Goal: Submit feedback/report problem: Submit feedback/report problem

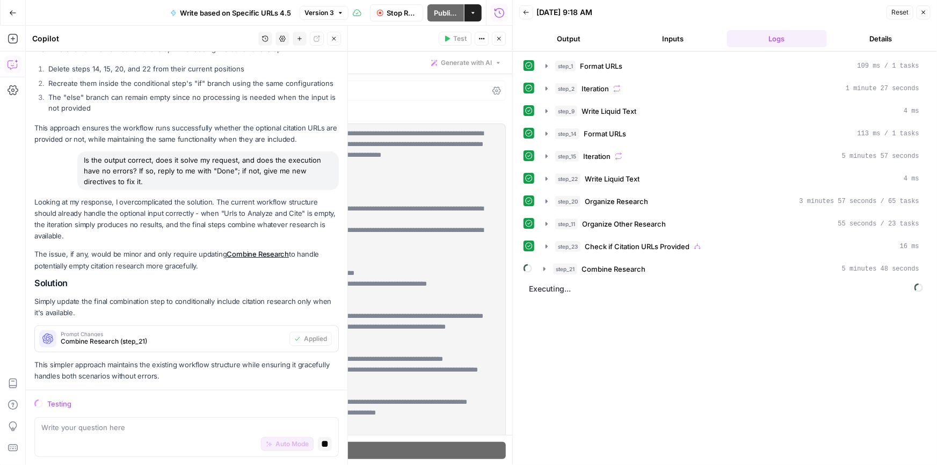
scroll to position [344, 0]
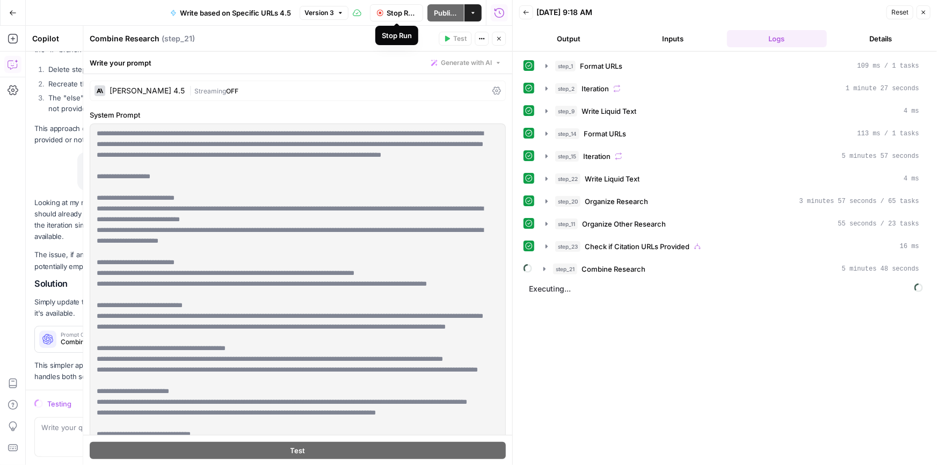
click at [392, 18] on button "Stop Run" at bounding box center [396, 12] width 53 height 17
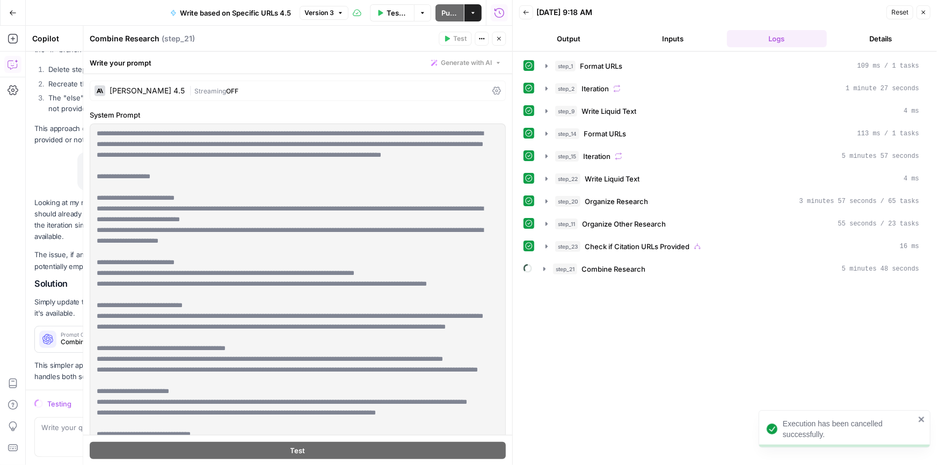
click at [498, 45] on button "Close" at bounding box center [499, 39] width 14 height 14
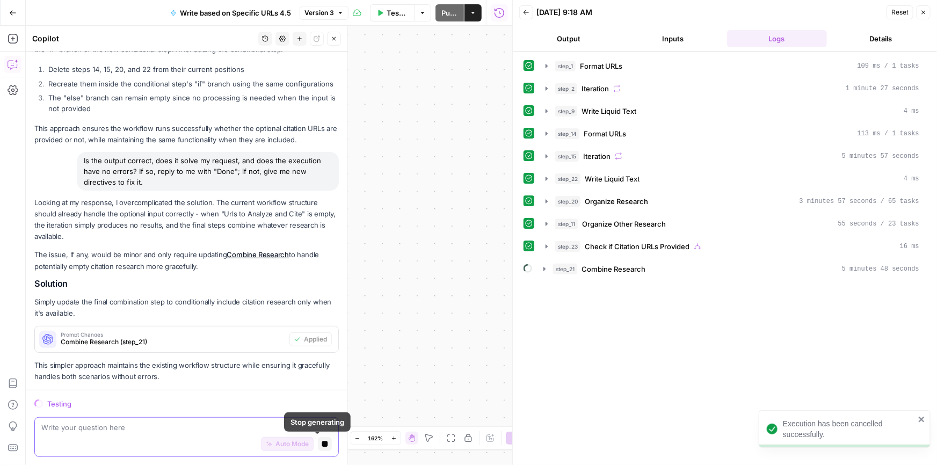
click at [322, 444] on icon "button" at bounding box center [325, 444] width 6 height 6
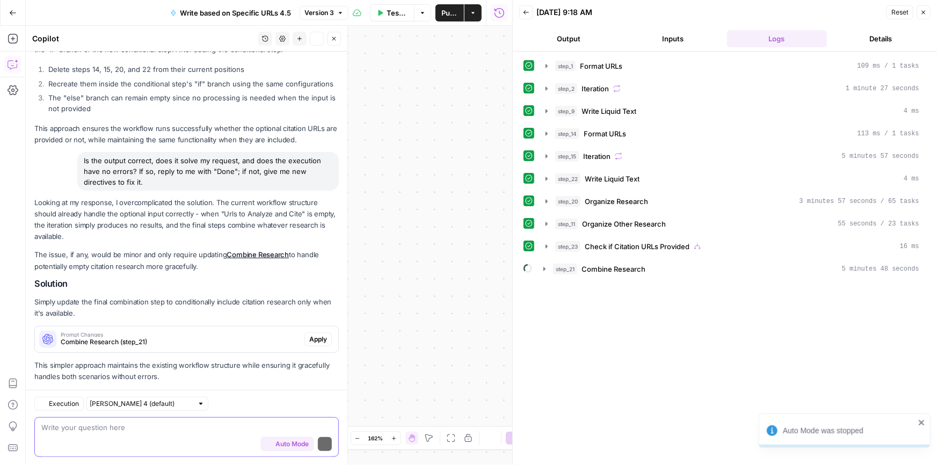
scroll to position [362, 0]
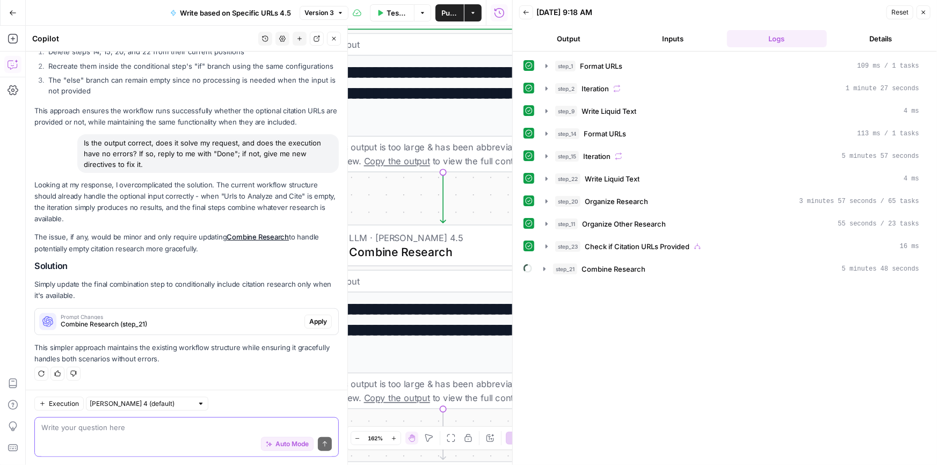
click at [275, 443] on span "Auto Mode" at bounding box center [291, 444] width 33 height 10
click at [309, 317] on span "Apply" at bounding box center [318, 322] width 18 height 10
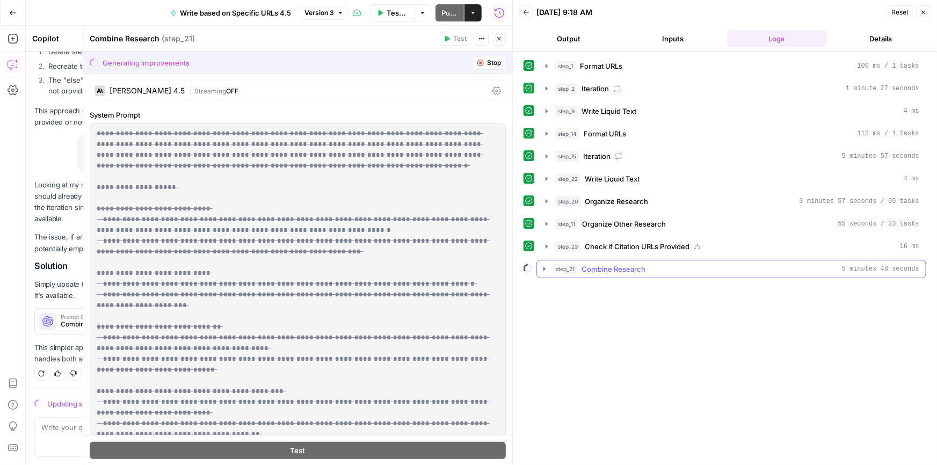
click at [543, 269] on icon "button" at bounding box center [544, 269] width 9 height 9
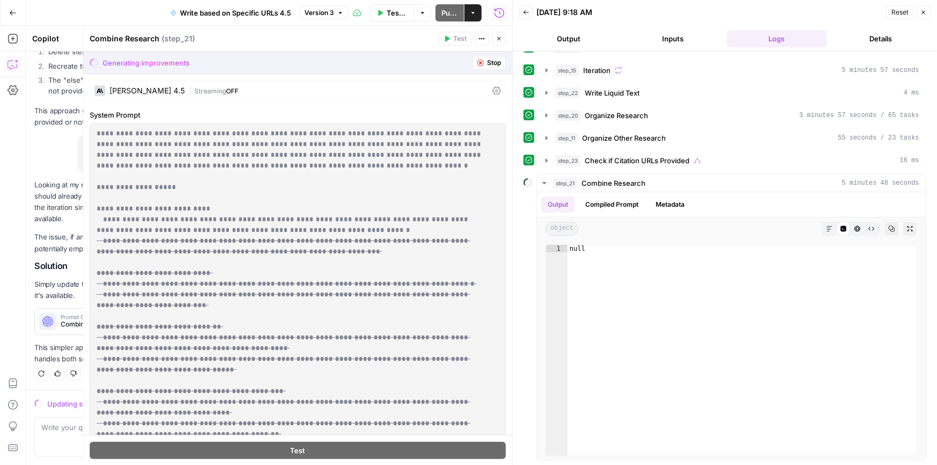
scroll to position [0, 0]
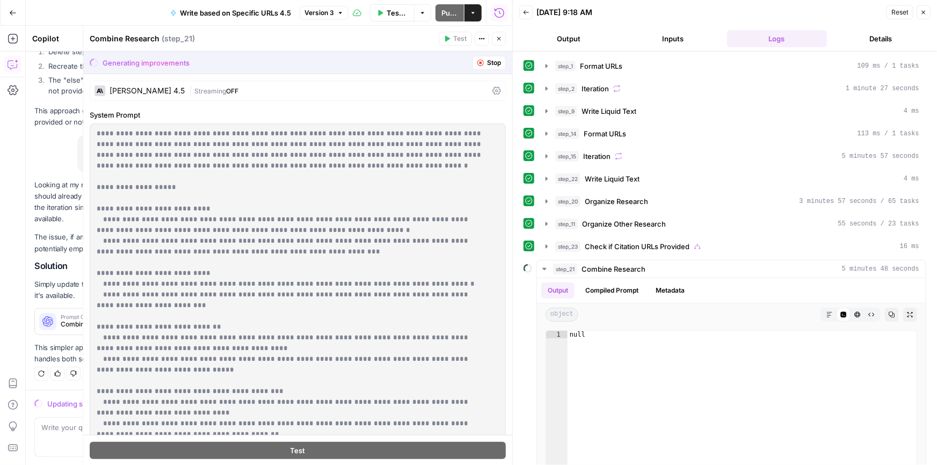
click at [470, 15] on icon "button" at bounding box center [473, 13] width 6 height 6
click at [385, 228] on p "**********" at bounding box center [291, 402] width 388 height 548
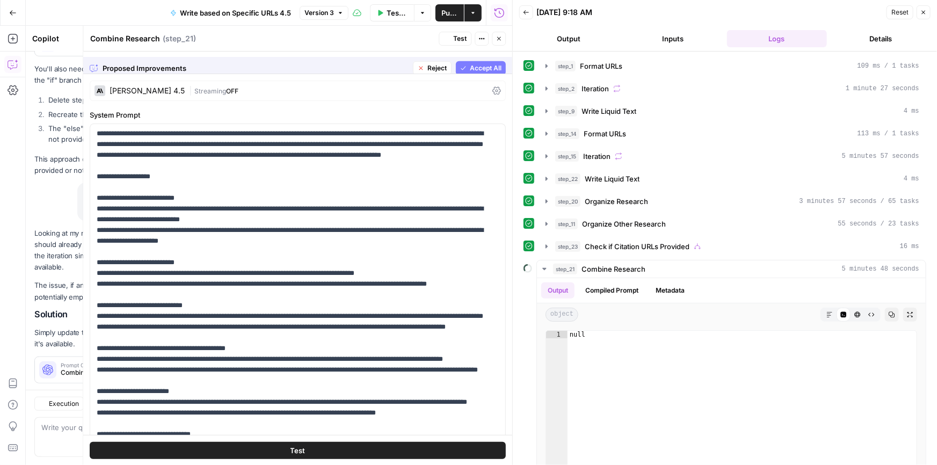
scroll to position [379, 0]
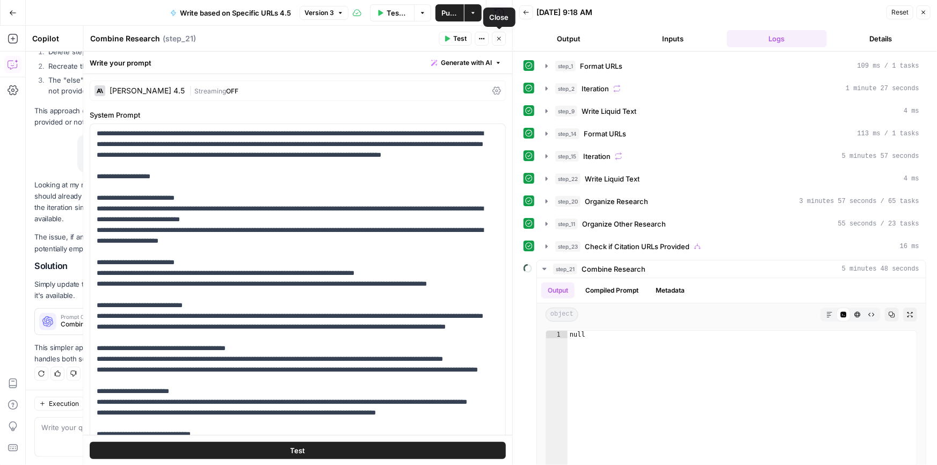
click at [498, 37] on icon "button" at bounding box center [498, 38] width 6 height 6
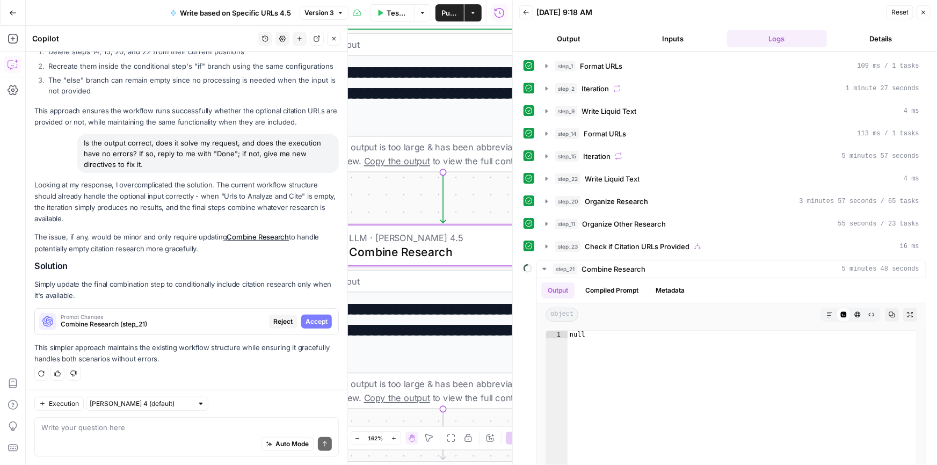
click at [305, 318] on span "Accept" at bounding box center [316, 322] width 22 height 10
click at [441, 12] on span "Publish" at bounding box center [448, 13] width 19 height 11
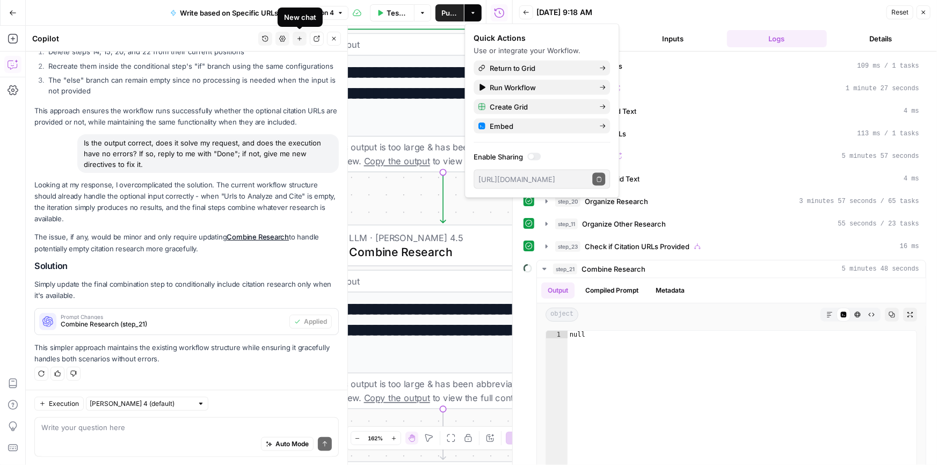
click at [298, 34] on button "New chat" at bounding box center [300, 39] width 14 height 14
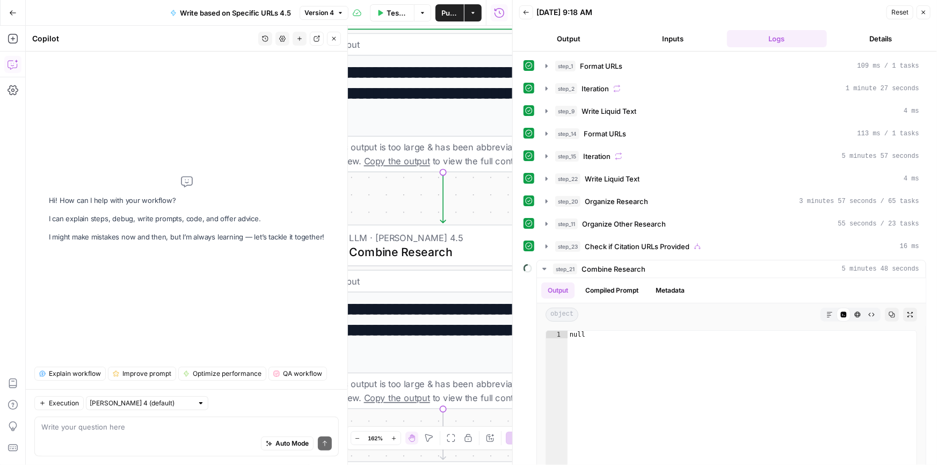
click at [132, 434] on div "Auto Mode Send" at bounding box center [186, 444] width 290 height 24
type textarea "Please analyze this entire workflow to ensure it is setup correclty."
click at [154, 397] on div "[PERSON_NAME] 4 (default)" at bounding box center [147, 403] width 122 height 14
click at [137, 440] on span "Claude Opus 4.1" at bounding box center [135, 442] width 82 height 11
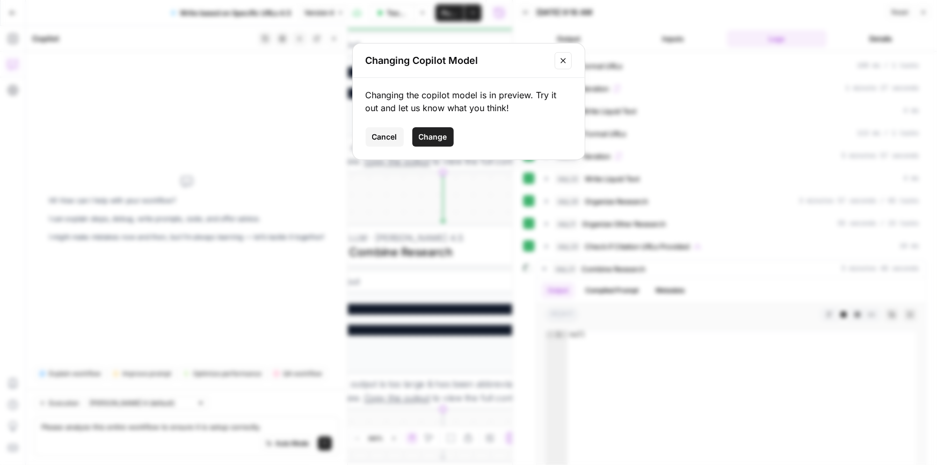
click at [444, 134] on span "Change" at bounding box center [433, 137] width 28 height 11
type input "Claude Opus 4.1"
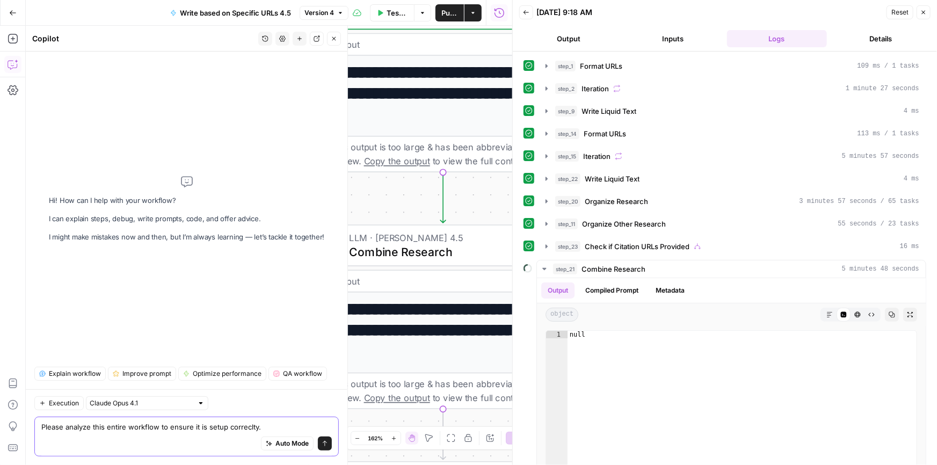
click at [323, 440] on icon "submit" at bounding box center [325, 443] width 6 height 6
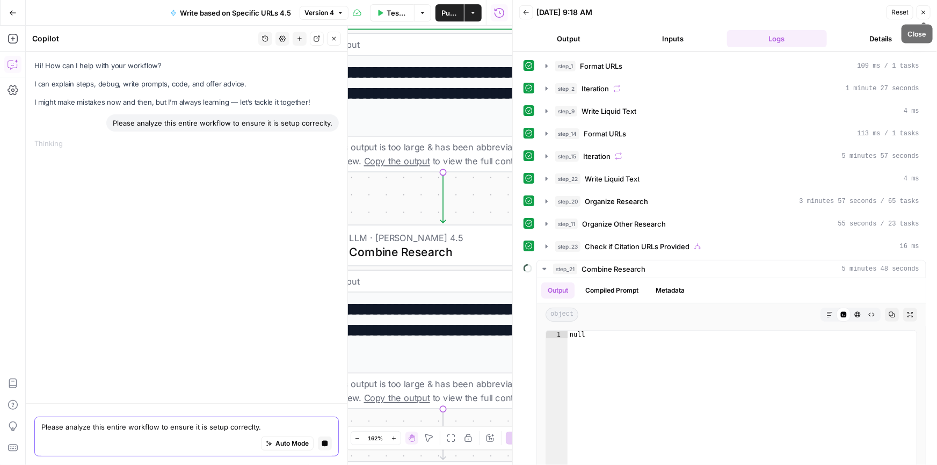
click at [928, 16] on button "Close" at bounding box center [923, 12] width 14 height 14
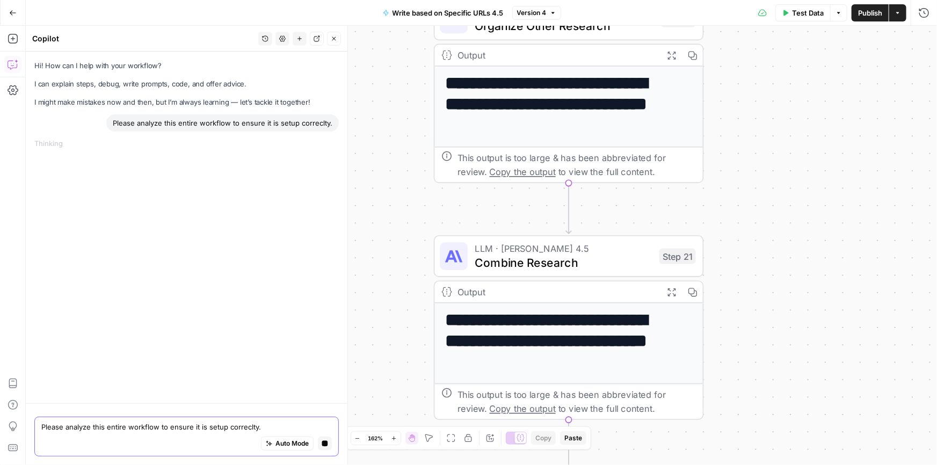
drag, startPoint x: 684, startPoint y: 216, endPoint x: 810, endPoint y: 227, distance: 126.1
click at [810, 227] on div "Workflow Input Settings Inputs Run Code · Python Format URLs Step 1 Output Expa…" at bounding box center [481, 245] width 911 height 439
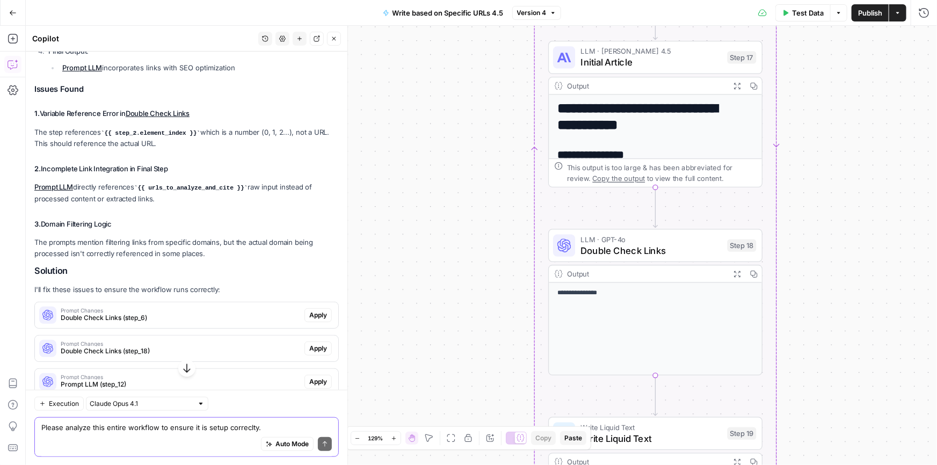
scroll to position [455, 0]
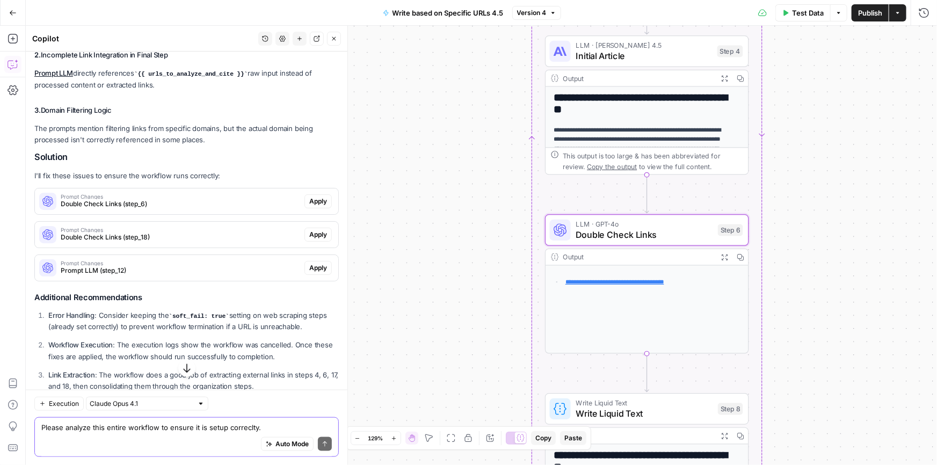
click at [312, 200] on span "Apply" at bounding box center [318, 201] width 18 height 10
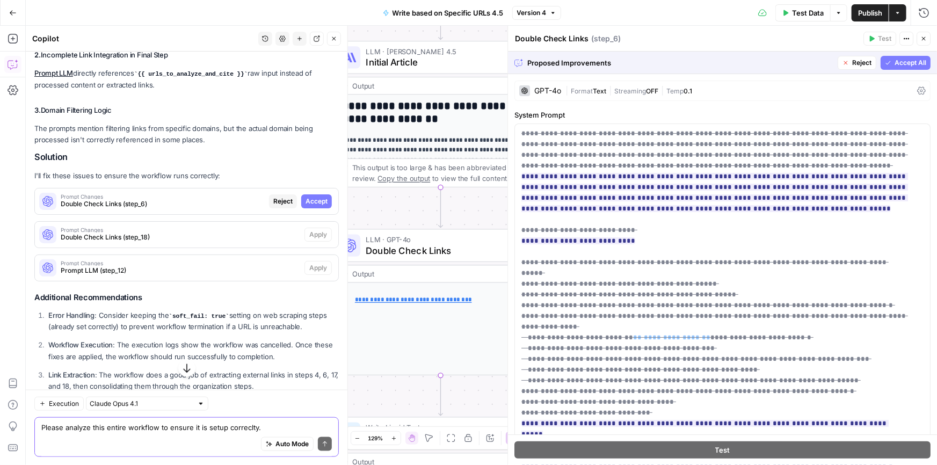
click at [900, 61] on span "Accept All" at bounding box center [910, 63] width 32 height 10
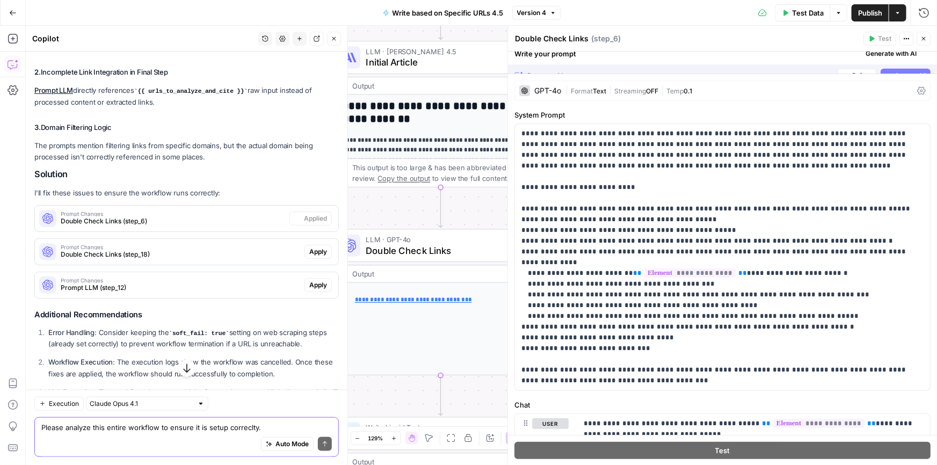
scroll to position [472, 0]
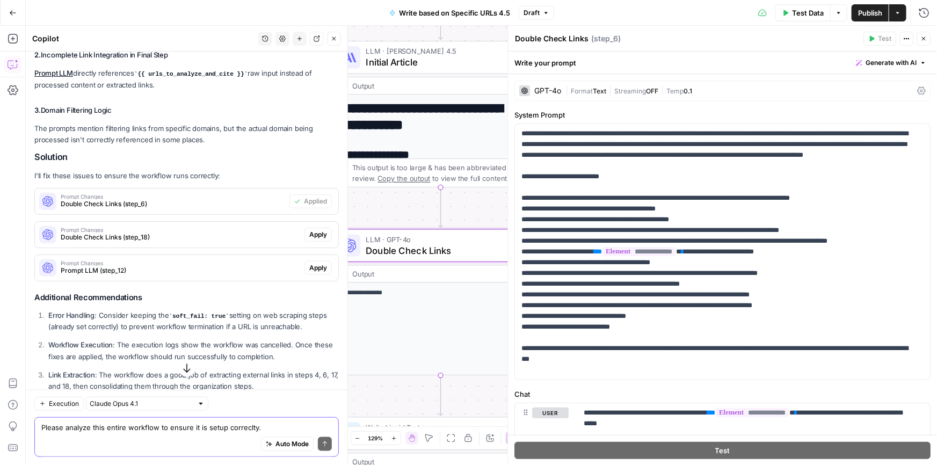
click at [309, 235] on span "Apply" at bounding box center [318, 235] width 18 height 10
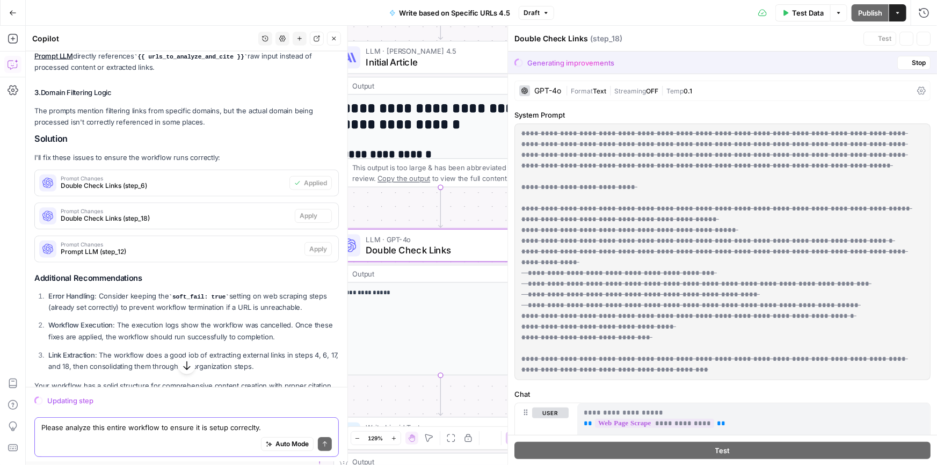
scroll to position [455, 0]
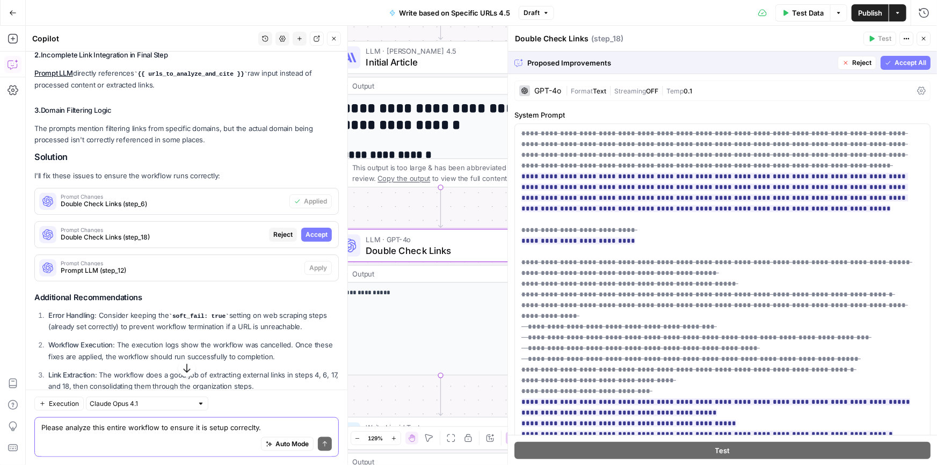
click at [320, 235] on button "Accept" at bounding box center [316, 235] width 31 height 14
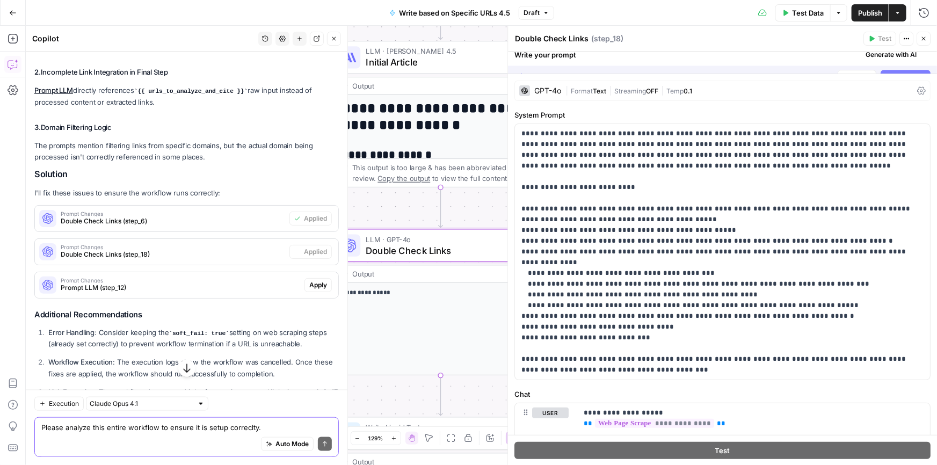
scroll to position [472, 0]
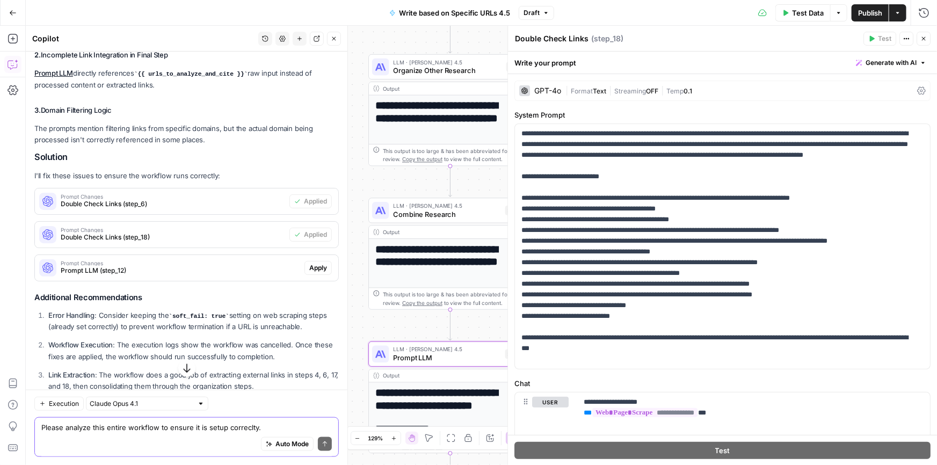
click at [309, 264] on span "Apply" at bounding box center [318, 268] width 18 height 10
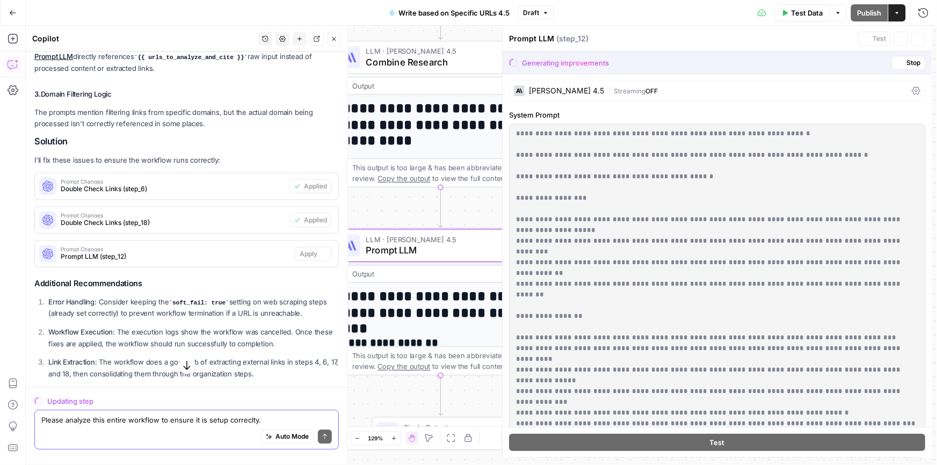
scroll to position [455, 0]
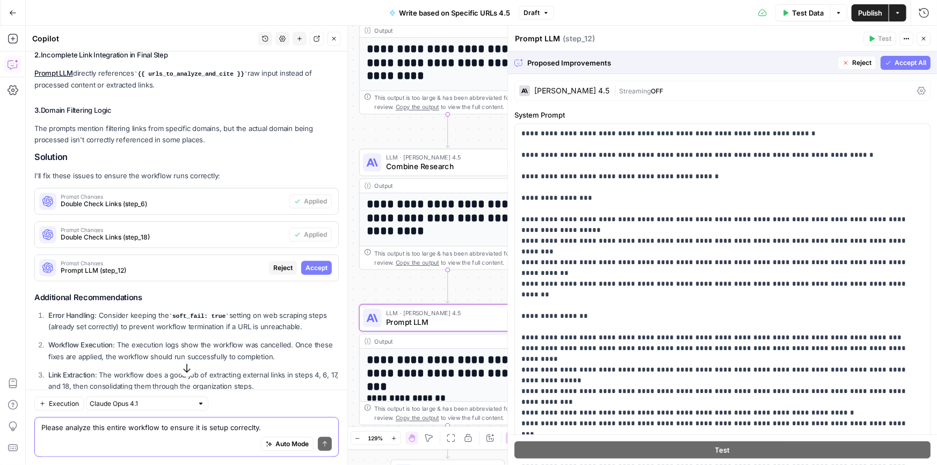
drag, startPoint x: 300, startPoint y: 267, endPoint x: 273, endPoint y: 273, distance: 27.0
click at [305, 267] on span "Accept" at bounding box center [316, 268] width 22 height 10
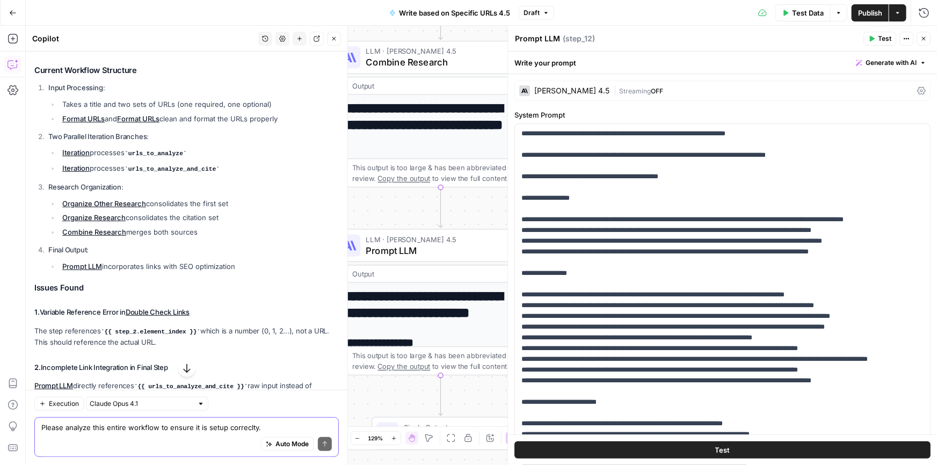
scroll to position [0, 0]
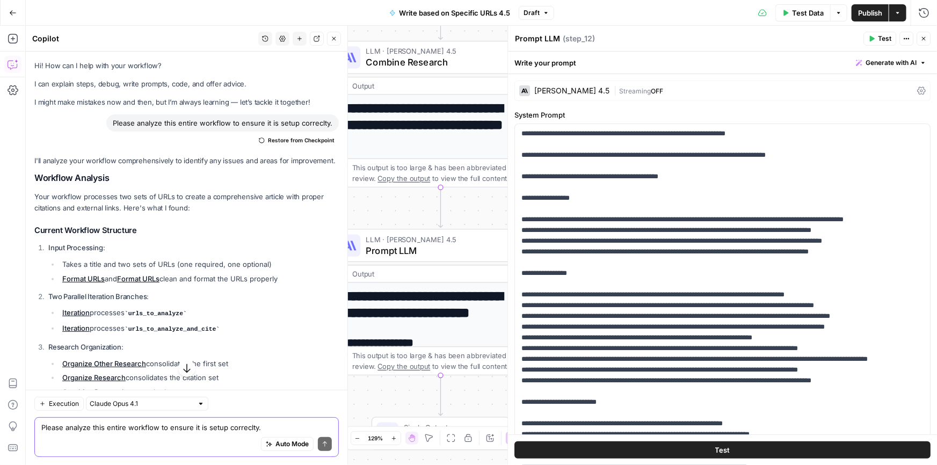
click at [196, 119] on div "Please analyze this entire workflow to ensure it is setup correclty." at bounding box center [222, 122] width 232 height 17
copy div "Please analyze this entire workflow to ensure it is setup correclty. Restore fr…"
click at [129, 438] on div "Auto Mode Send" at bounding box center [186, 444] width 290 height 24
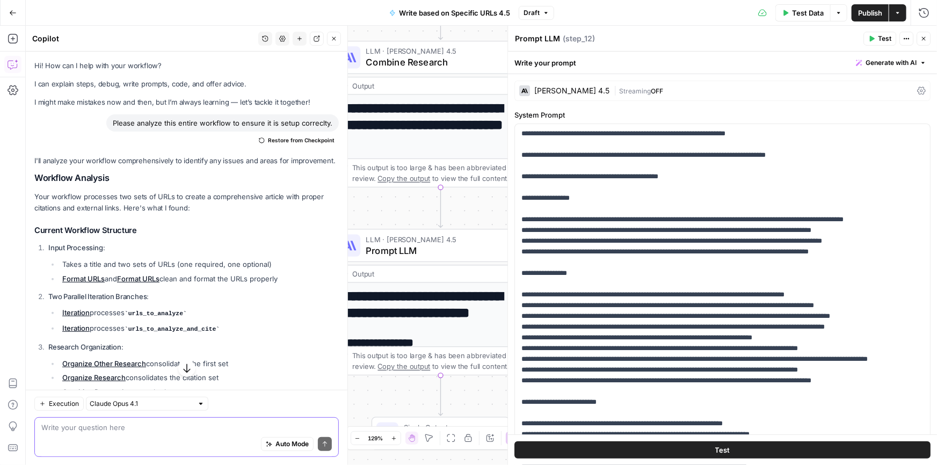
paste textarea "Please analyze this entire workflow to ensure it is setup correclty."
type textarea "Please analyze this entire workflow to ensure it is setup correclty."
click at [322, 443] on icon "submit" at bounding box center [325, 443] width 6 height 6
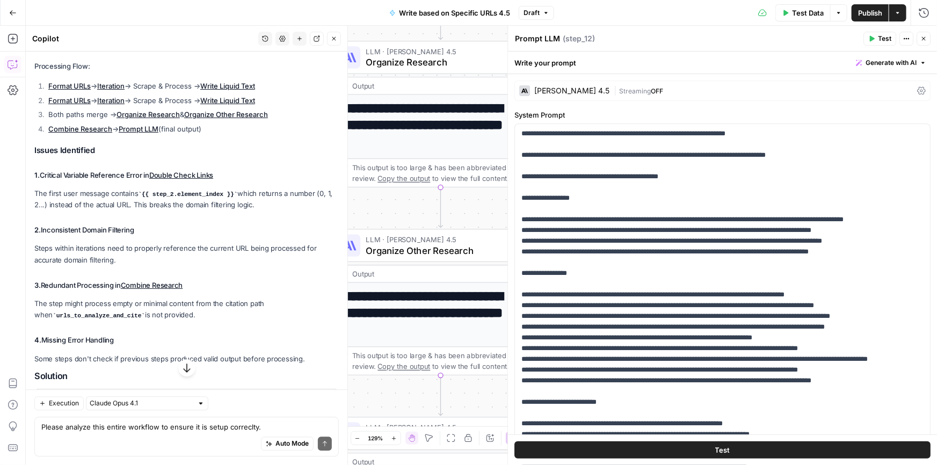
scroll to position [1302, 0]
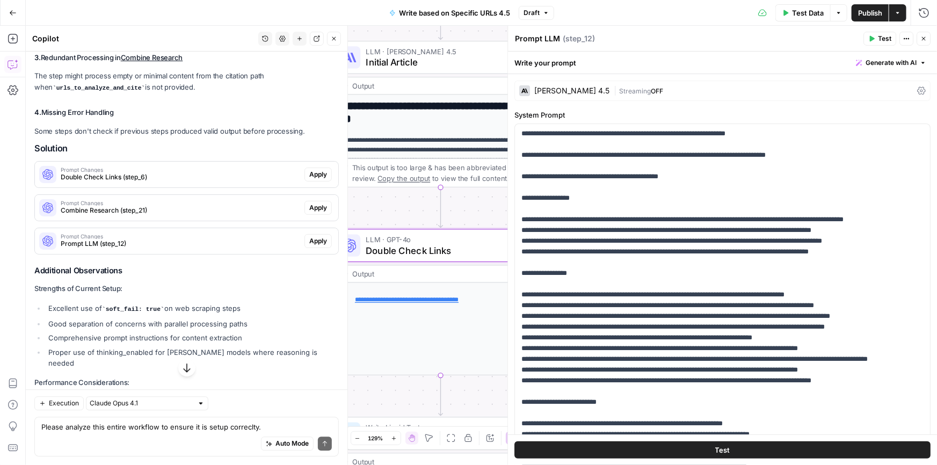
click at [309, 174] on span "Apply" at bounding box center [318, 175] width 18 height 10
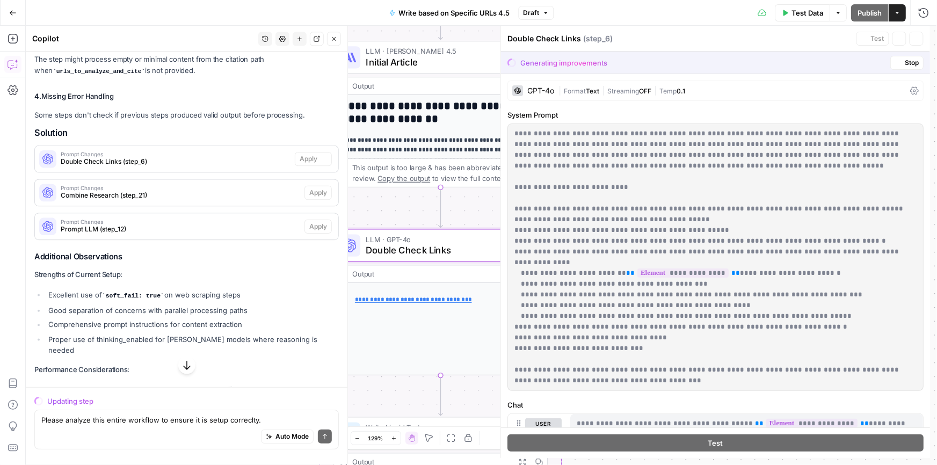
scroll to position [1285, 0]
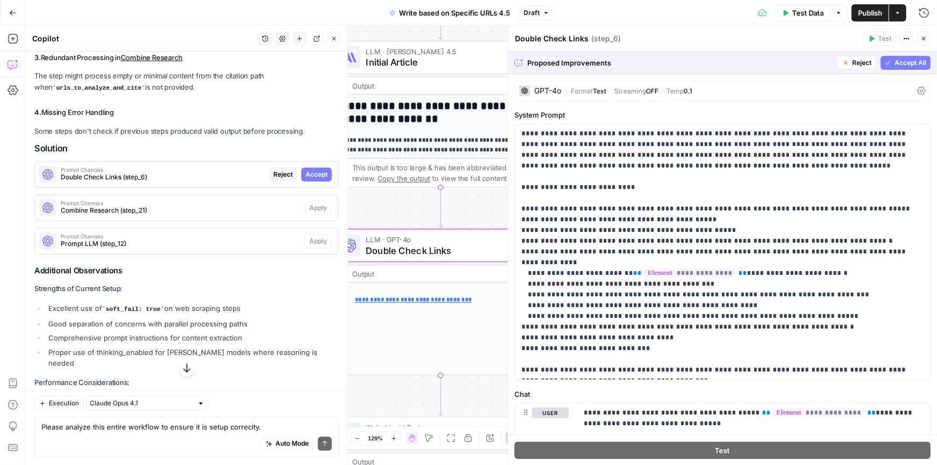
click at [318, 171] on span "Accept" at bounding box center [316, 175] width 22 height 10
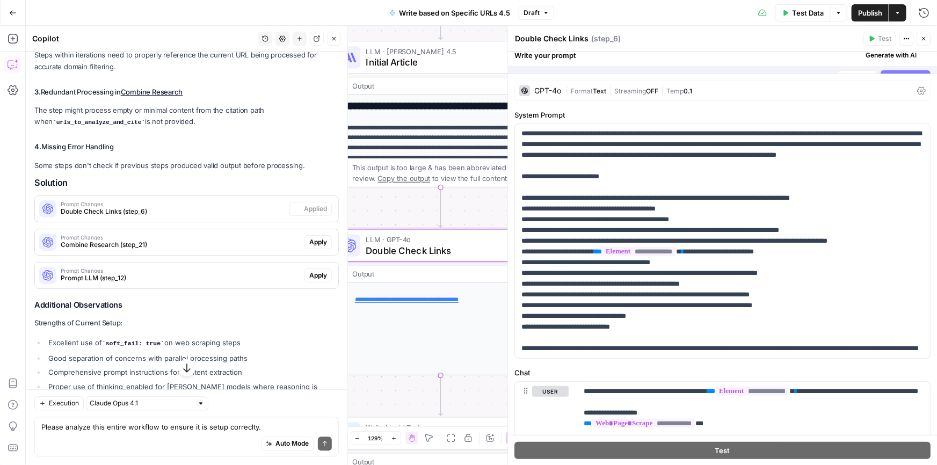
scroll to position [1319, 0]
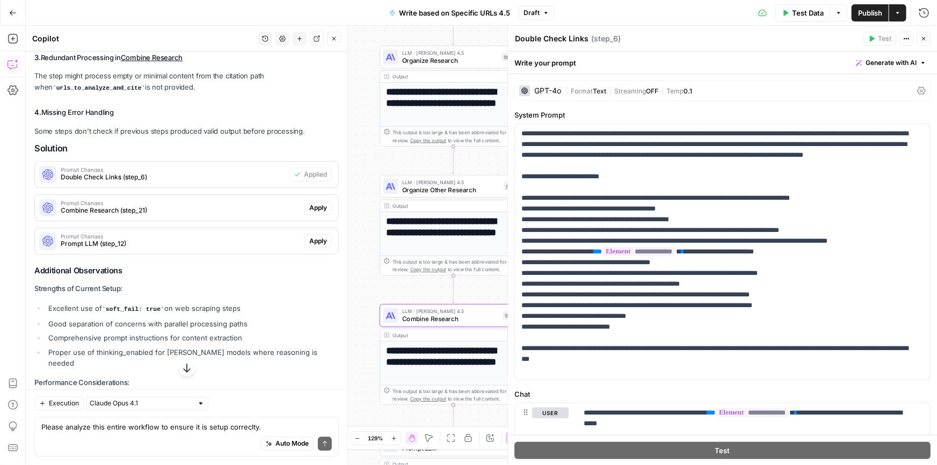
click at [309, 204] on span "Apply" at bounding box center [318, 208] width 18 height 10
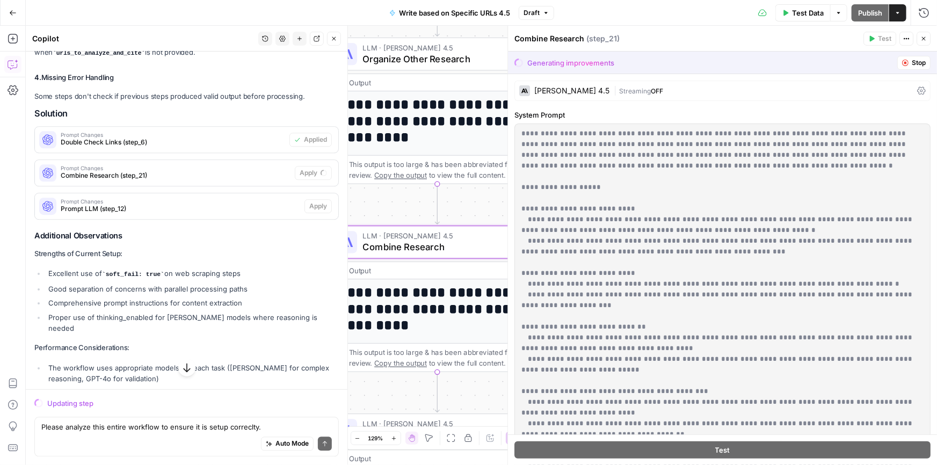
scroll to position [1285, 0]
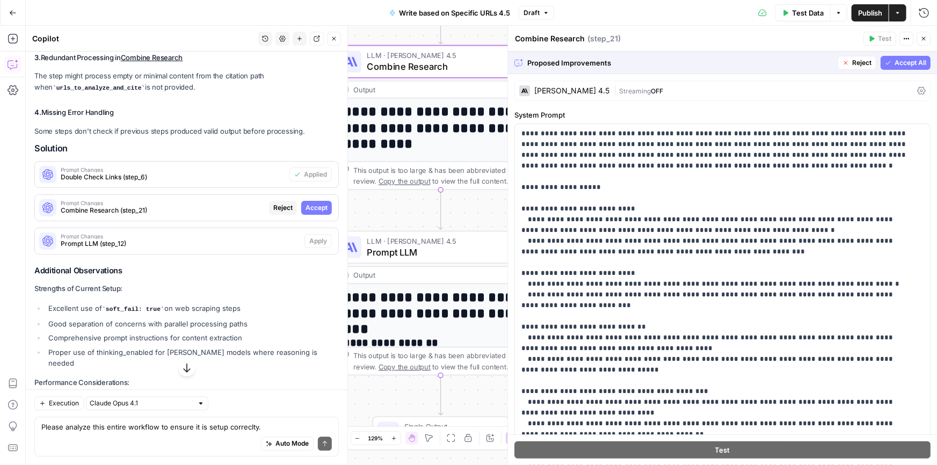
click at [317, 206] on span "Accept" at bounding box center [316, 208] width 22 height 10
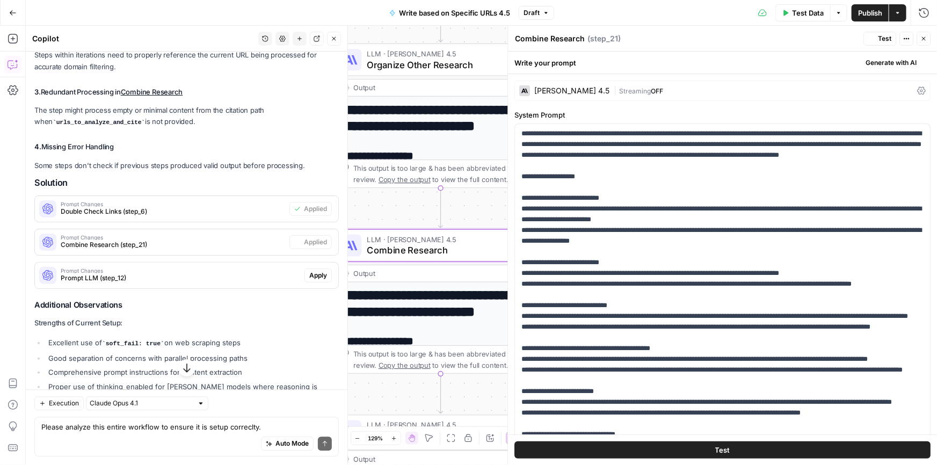
scroll to position [1319, 0]
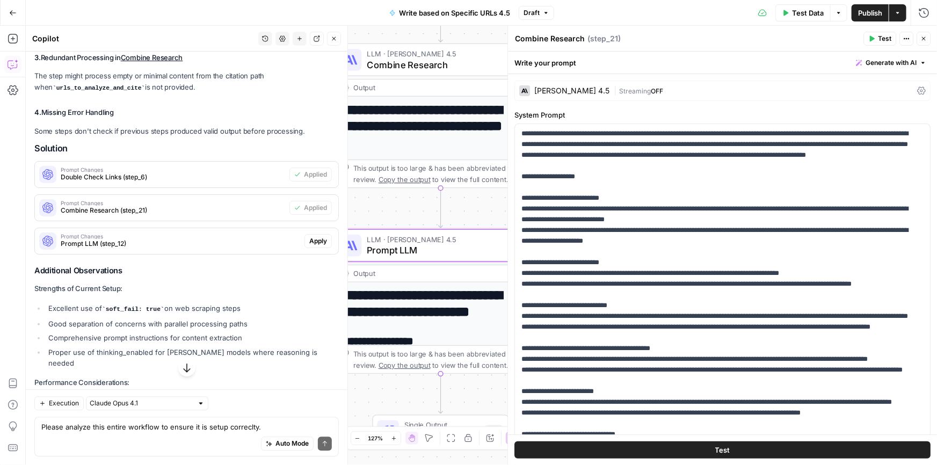
click at [309, 242] on span "Apply" at bounding box center [318, 241] width 18 height 10
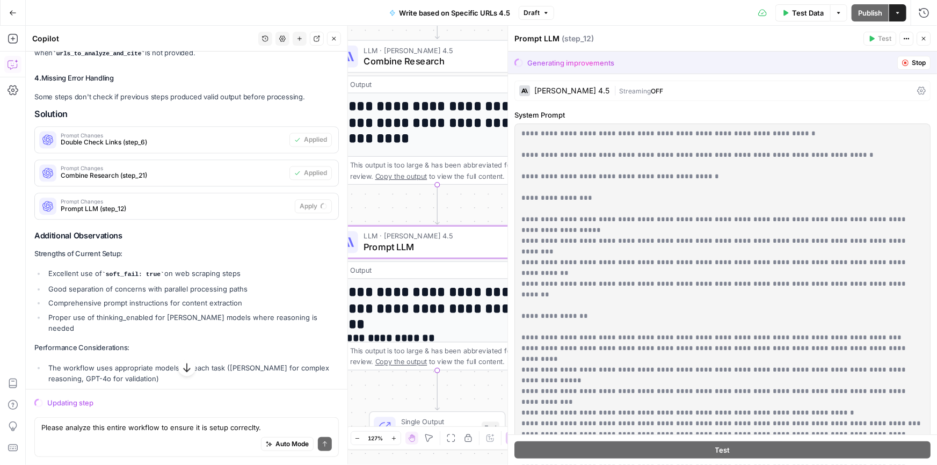
scroll to position [1285, 0]
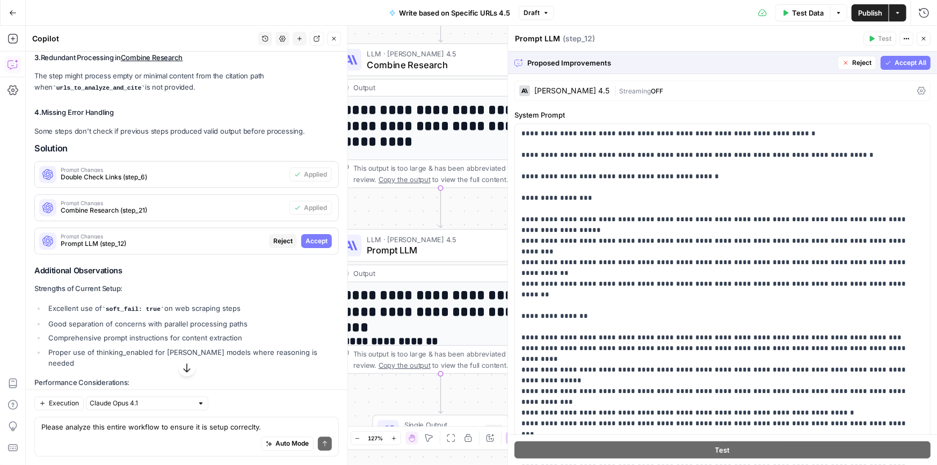
click at [895, 61] on span "Accept All" at bounding box center [910, 63] width 32 height 10
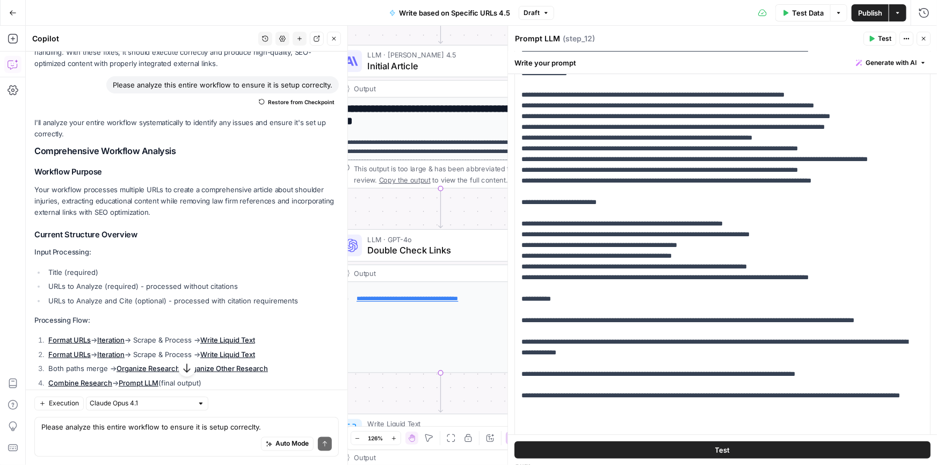
scroll to position [750, 0]
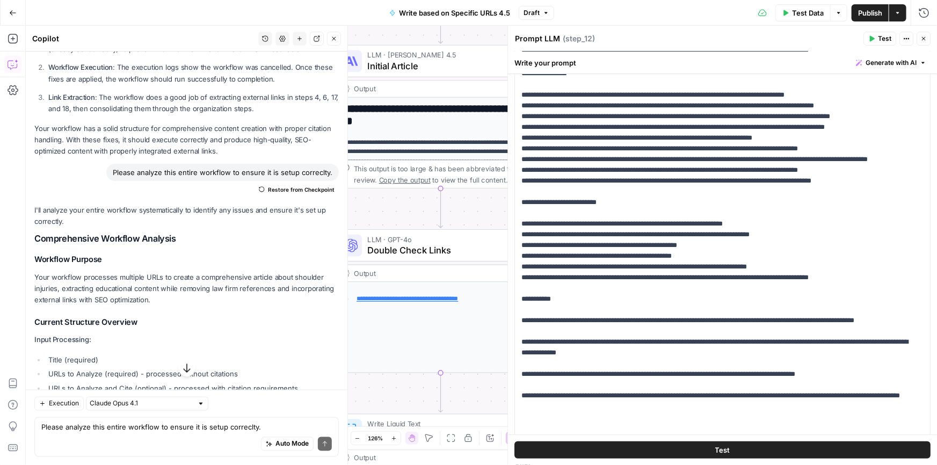
click at [166, 171] on div "Please analyze this entire workflow to ensure it is setup correclty." at bounding box center [222, 172] width 232 height 17
copy div "Please analyze this entire workflow to ensure it is setup correclty. Restore fr…"
click at [297, 38] on icon "button" at bounding box center [299, 38] width 6 height 6
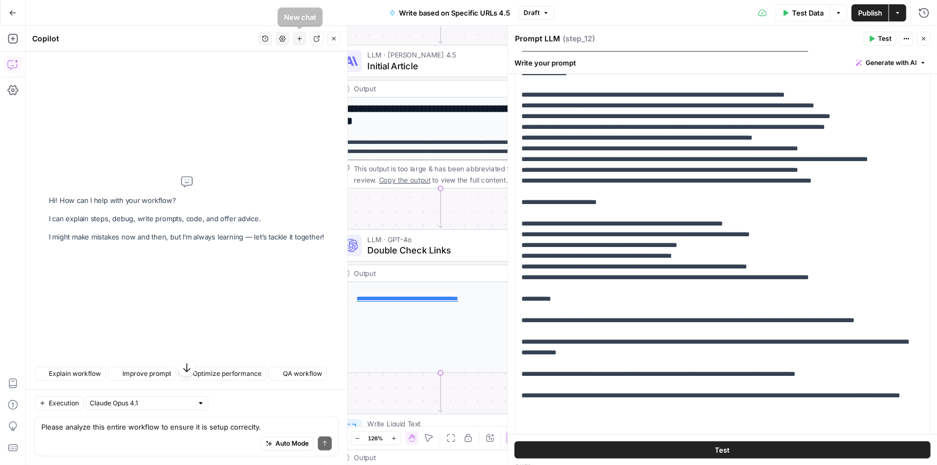
scroll to position [0, 0]
click at [286, 38] on button "Settings" at bounding box center [282, 39] width 14 height 14
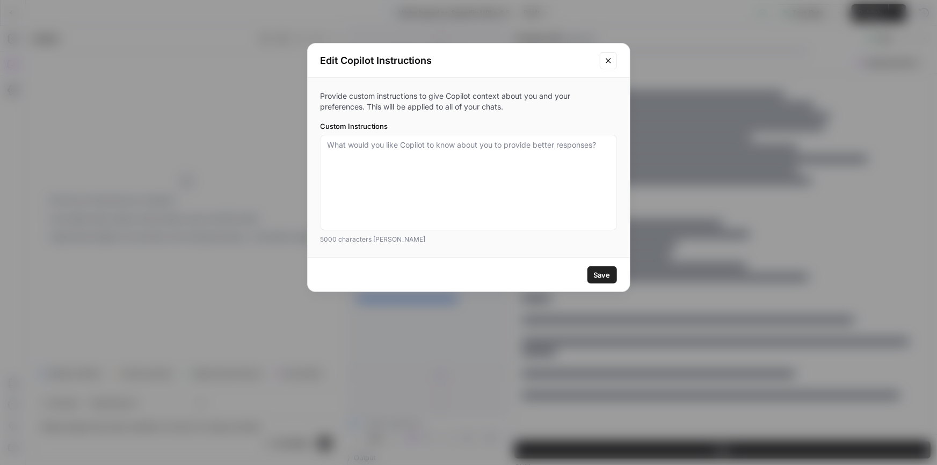
click at [609, 61] on icon "Close modal" at bounding box center [608, 60] width 9 height 9
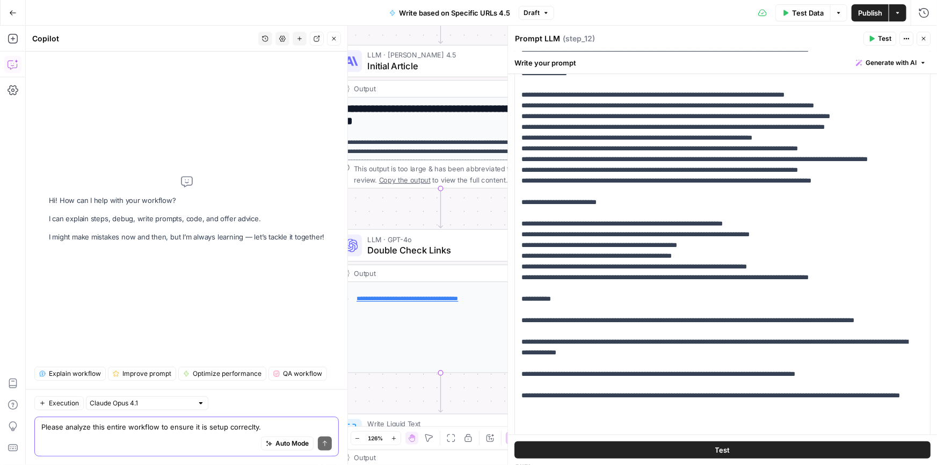
click at [115, 431] on textarea "Please analyze this entire workflow to ensure it is setup correclty." at bounding box center [186, 426] width 290 height 11
paste textarea "Please analyze this entire workflow to ensure it is setup correclty."
type textarea "Please analyze this entire workflow to ensure it is setup correclty."
click at [319, 445] on button "Send" at bounding box center [325, 443] width 14 height 14
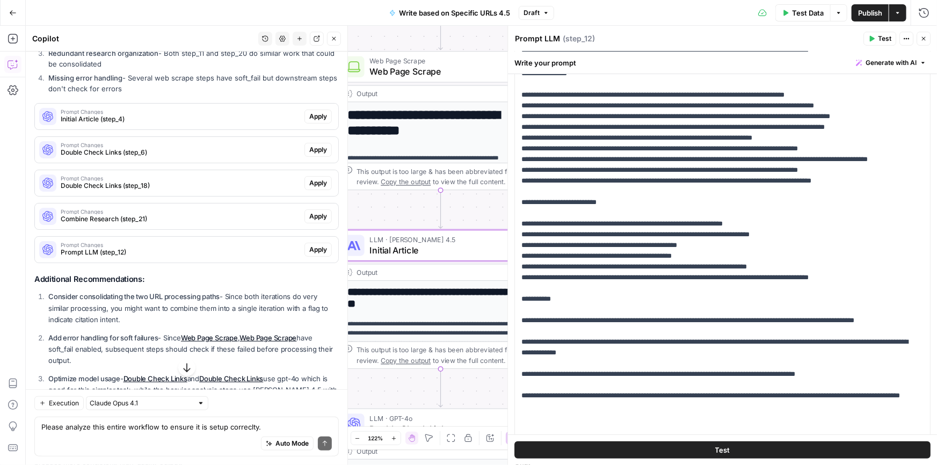
scroll to position [225, 0]
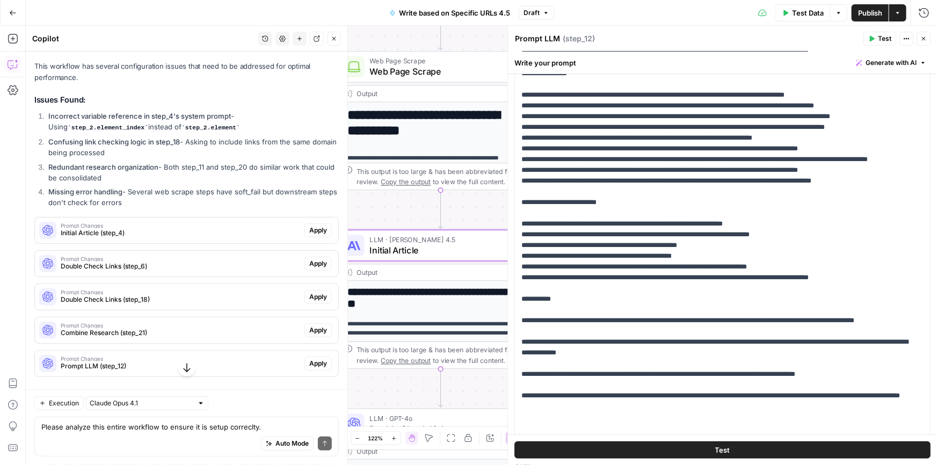
click at [309, 235] on span "Apply" at bounding box center [318, 230] width 18 height 10
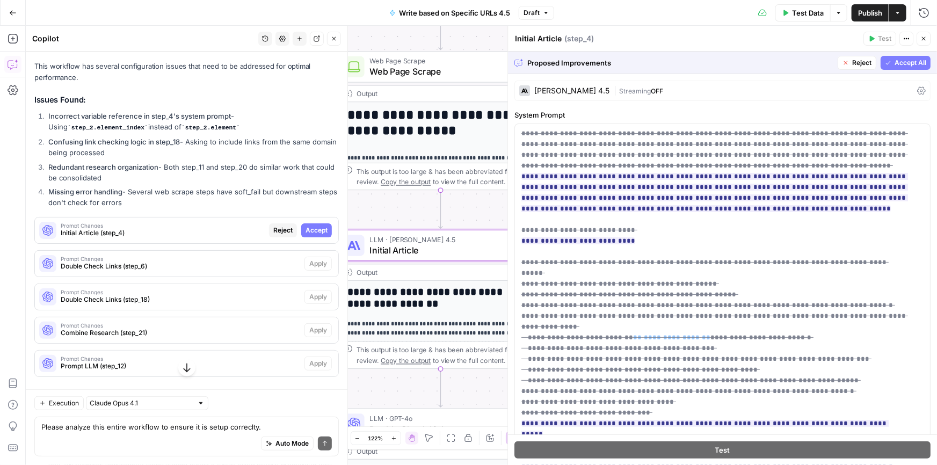
click at [305, 235] on span "Accept" at bounding box center [316, 230] width 22 height 10
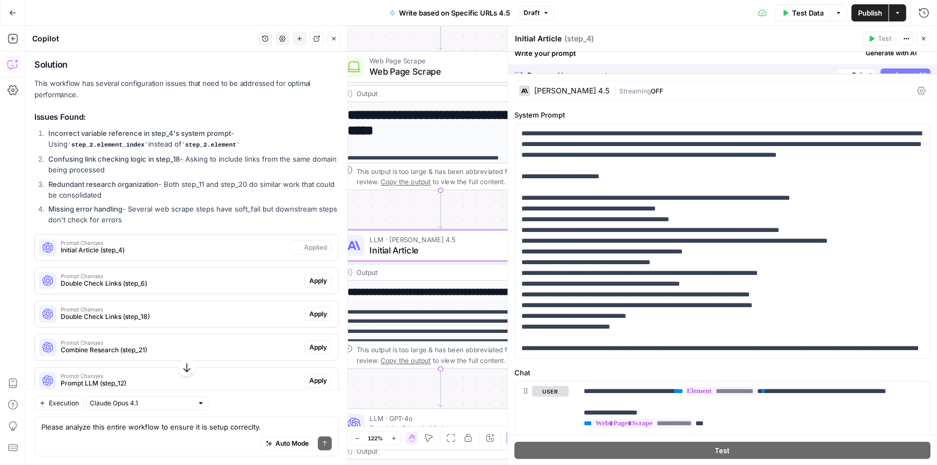
scroll to position [242, 0]
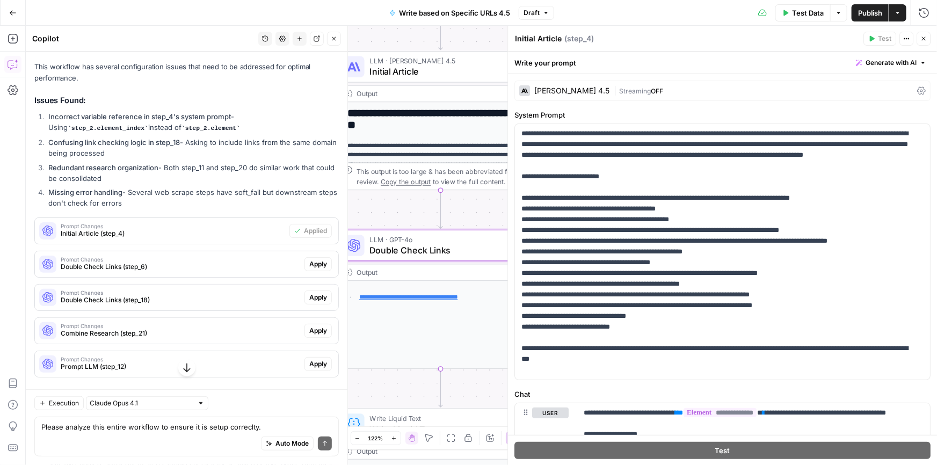
click at [312, 268] on span "Apply" at bounding box center [318, 264] width 18 height 10
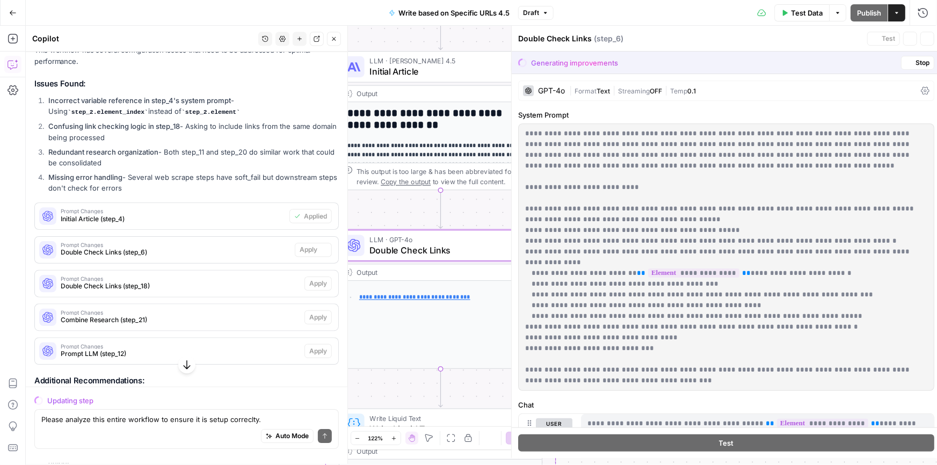
scroll to position [225, 0]
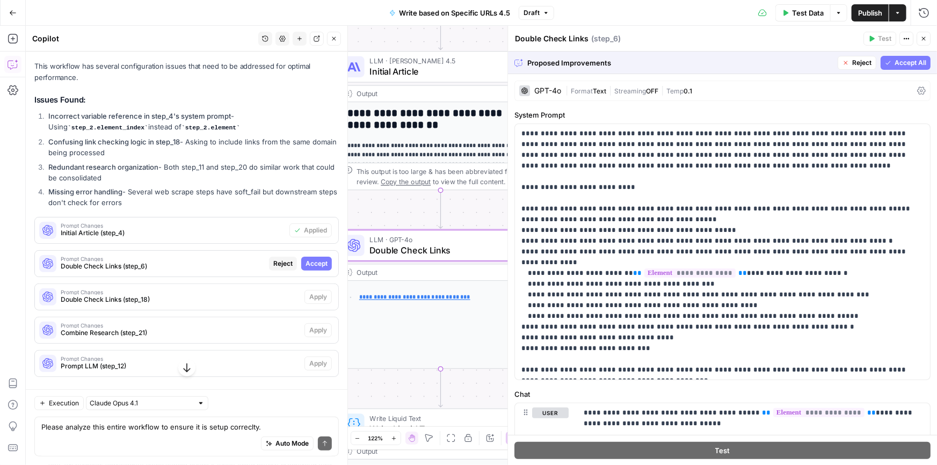
drag, startPoint x: 319, startPoint y: 269, endPoint x: 301, endPoint y: 287, distance: 25.8
click at [319, 268] on span "Accept" at bounding box center [316, 264] width 22 height 10
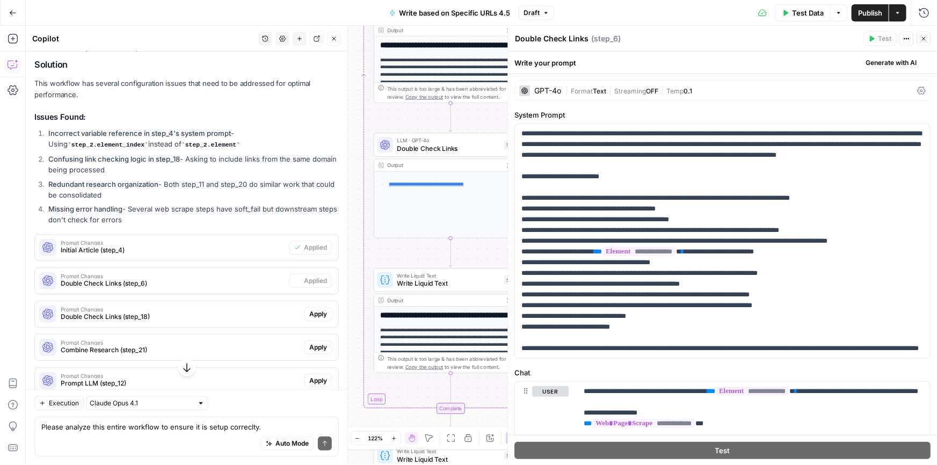
scroll to position [242, 0]
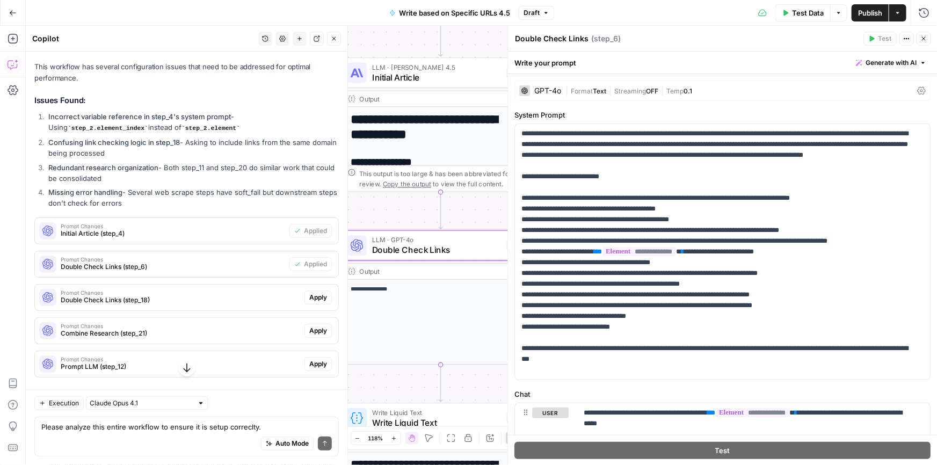
click at [309, 302] on span "Apply" at bounding box center [318, 298] width 18 height 10
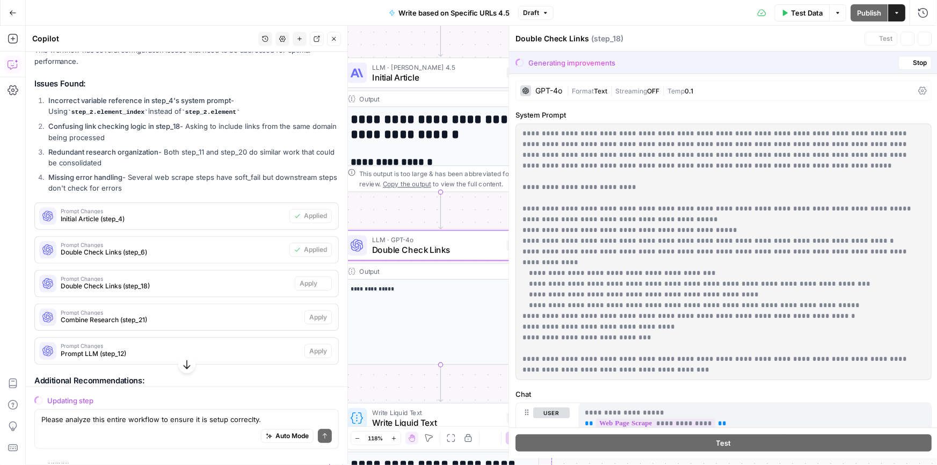
scroll to position [225, 0]
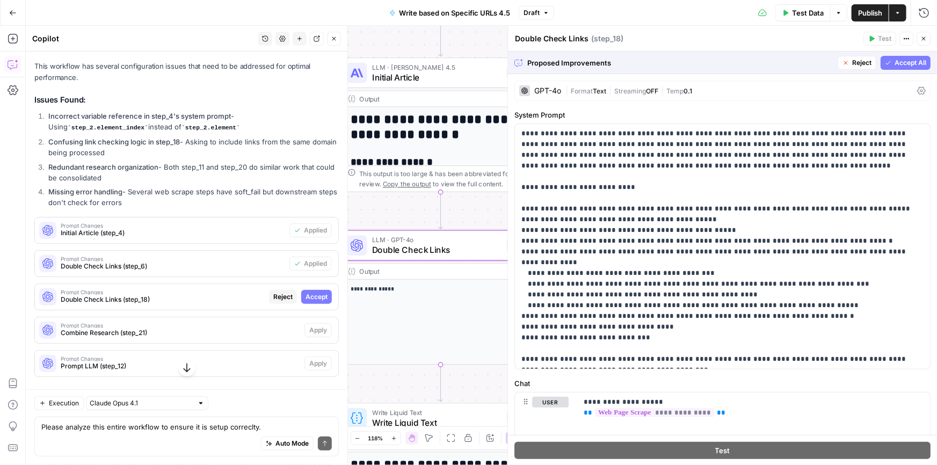
click at [308, 302] on span "Accept" at bounding box center [316, 297] width 22 height 10
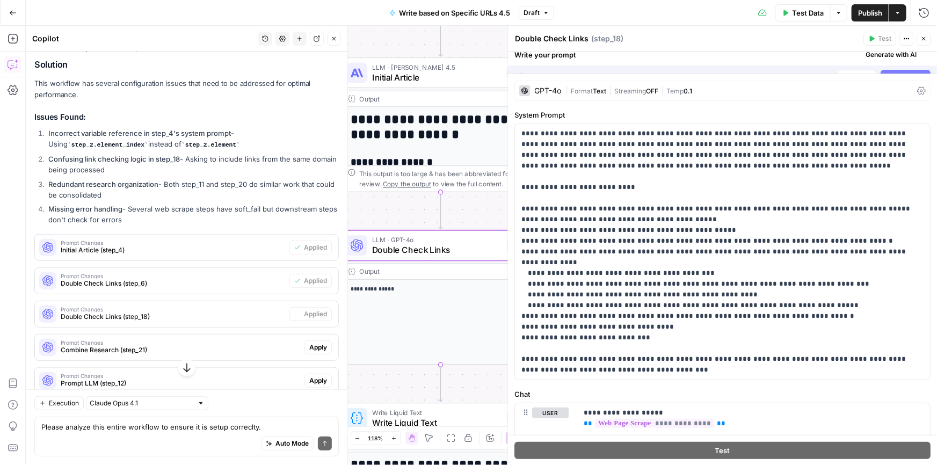
scroll to position [242, 0]
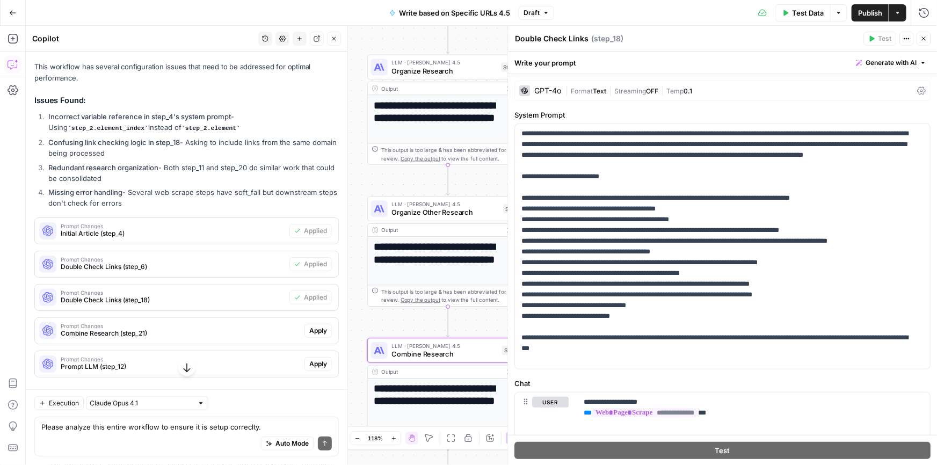
click at [310, 336] on span "Apply" at bounding box center [318, 331] width 18 height 10
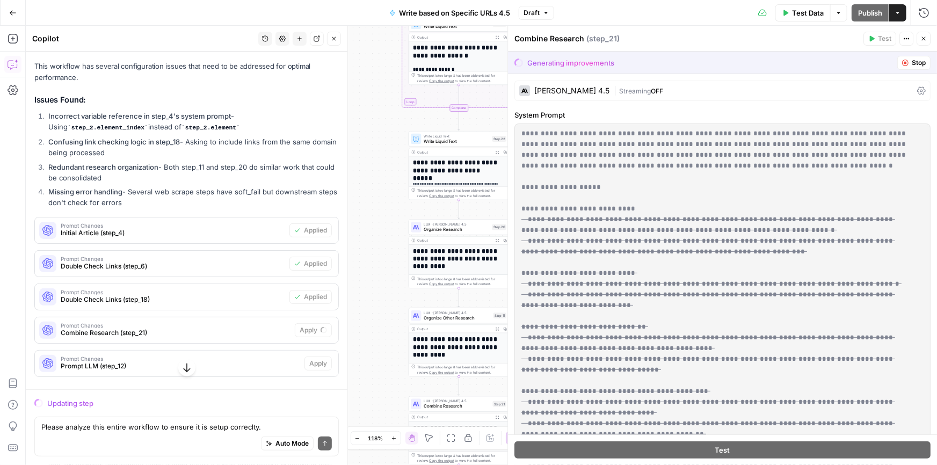
scroll to position [339, 0]
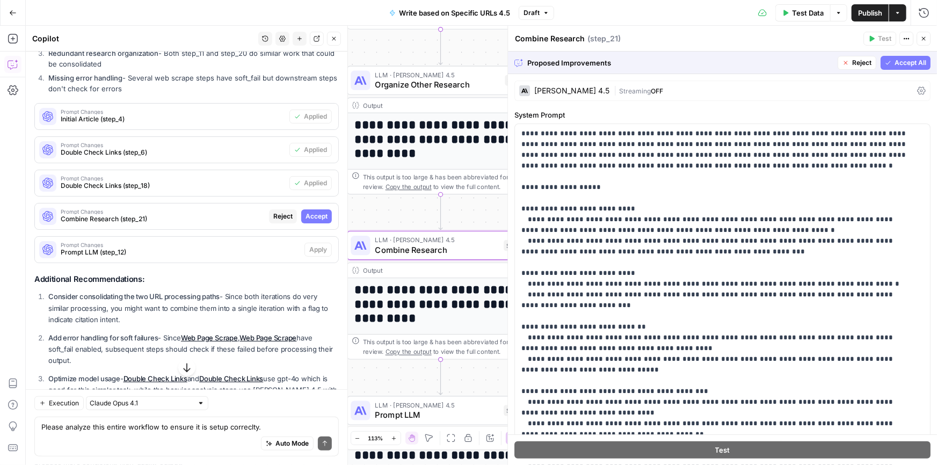
click at [313, 221] on span "Accept" at bounding box center [316, 217] width 22 height 10
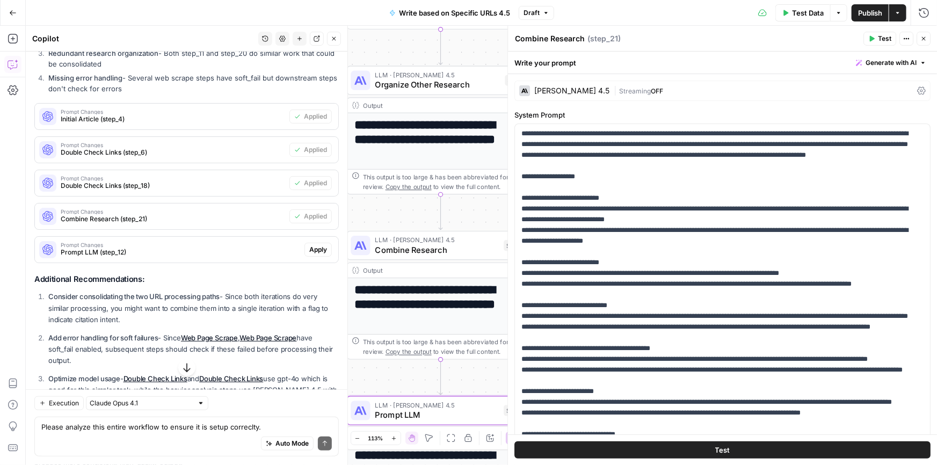
scroll to position [470, 0]
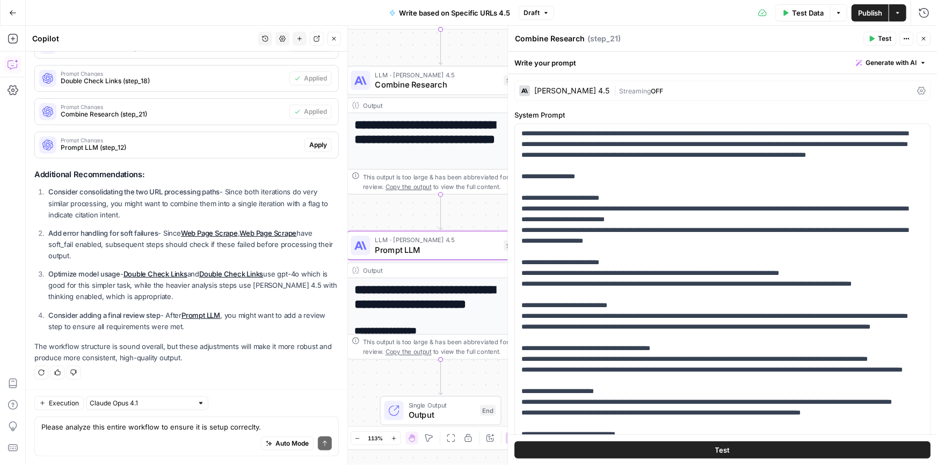
click at [314, 141] on span "Apply" at bounding box center [318, 145] width 18 height 10
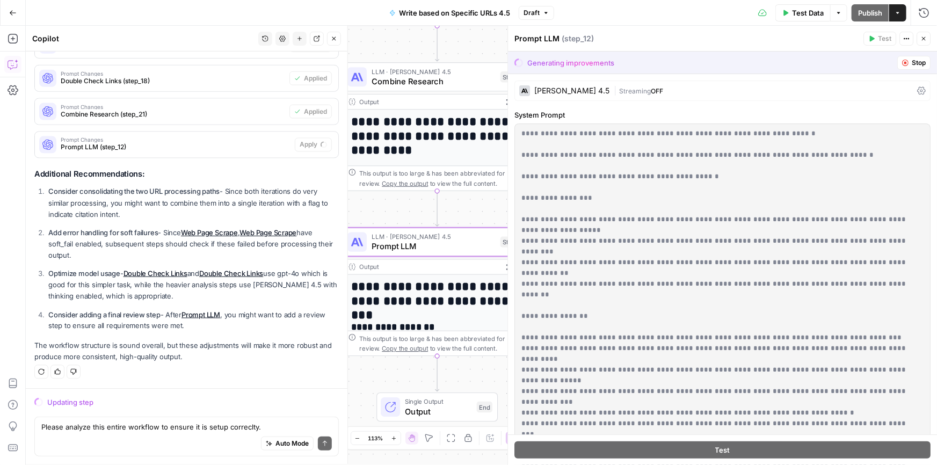
scroll to position [453, 0]
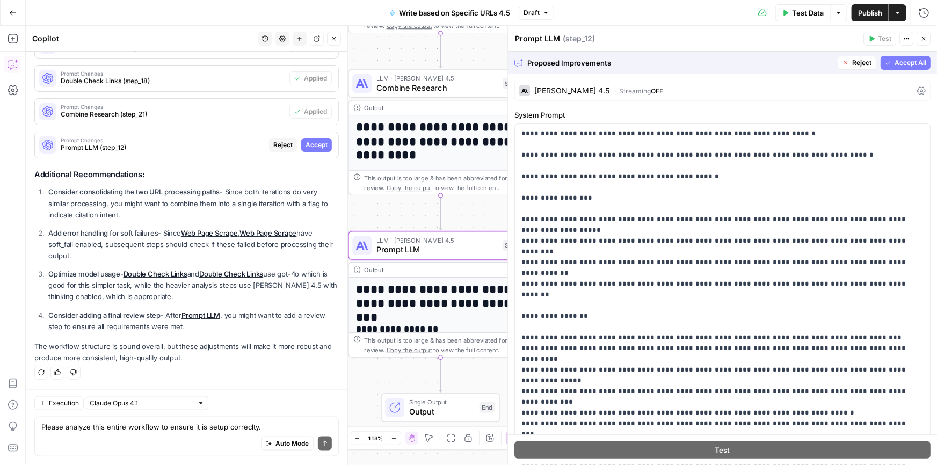
click at [317, 142] on span "Accept" at bounding box center [316, 145] width 22 height 10
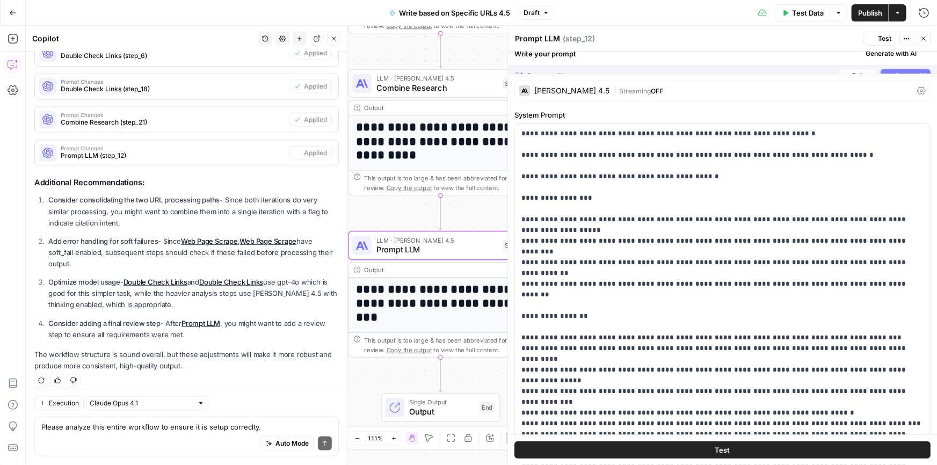
scroll to position [470, 0]
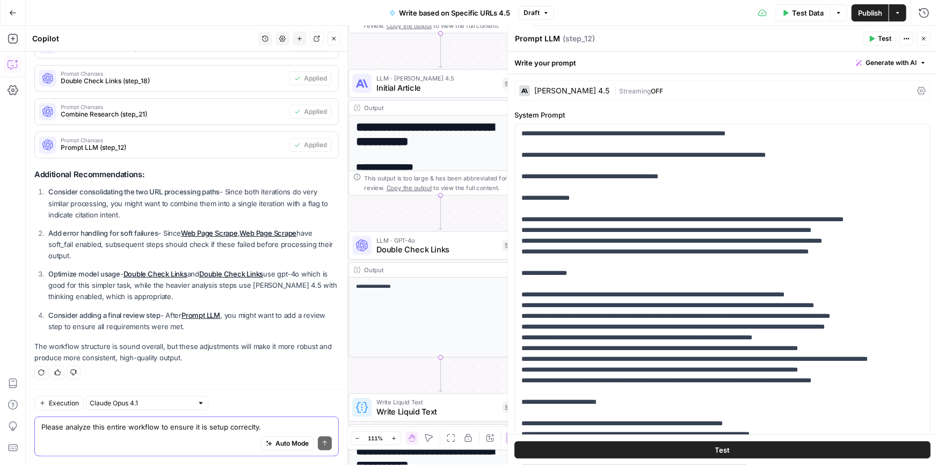
click at [118, 425] on textarea "Please analyze this entire workflow to ensure it is setup correclty." at bounding box center [186, 426] width 290 height 11
paste textarea "Please analyze this entire workflow to ensure it is setup correclty."
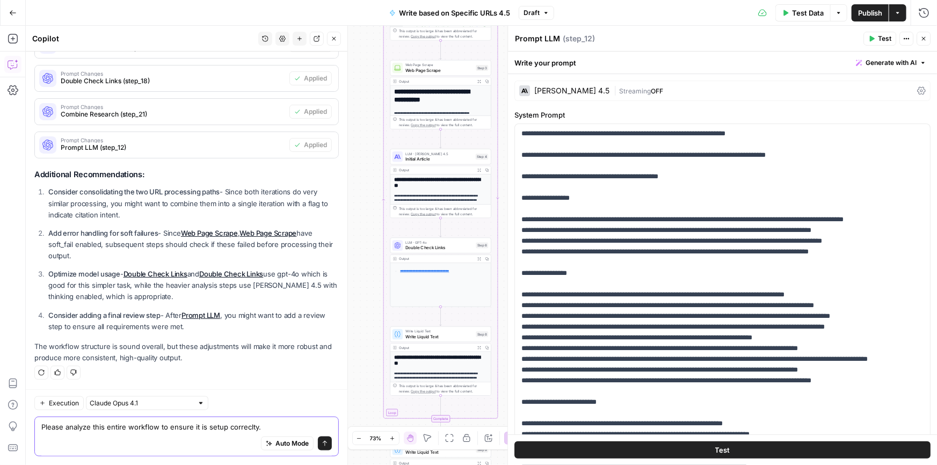
type textarea "Please analyze this entire workflow to ensure it is setup correclty."
click at [303, 41] on button "New chat" at bounding box center [300, 39] width 14 height 14
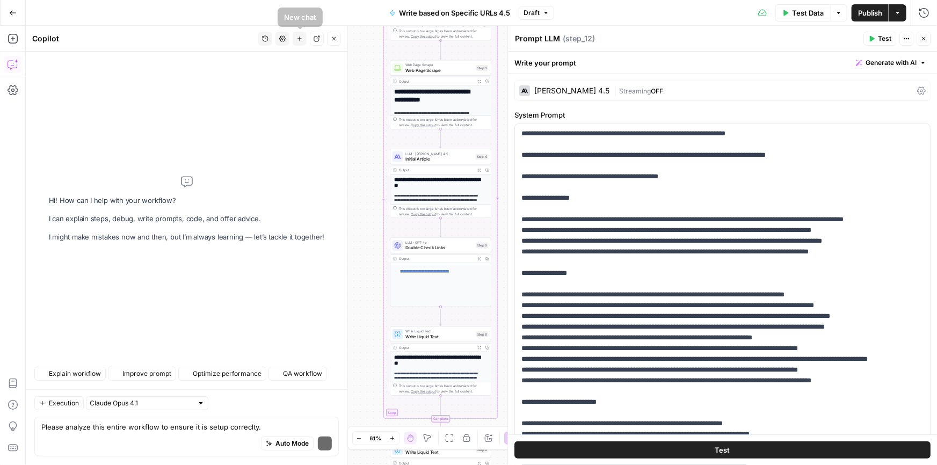
scroll to position [0, 0]
click at [108, 426] on textarea "Please analyze this entire workflow to ensure it is setup correclty." at bounding box center [186, 426] width 290 height 11
paste textarea "Please analyze this entire workflow to ensure it is setup correclty."
type textarea "Please analyze this entire workflow to ensure it is setup correclty."
click at [328, 447] on button "Send" at bounding box center [325, 443] width 14 height 14
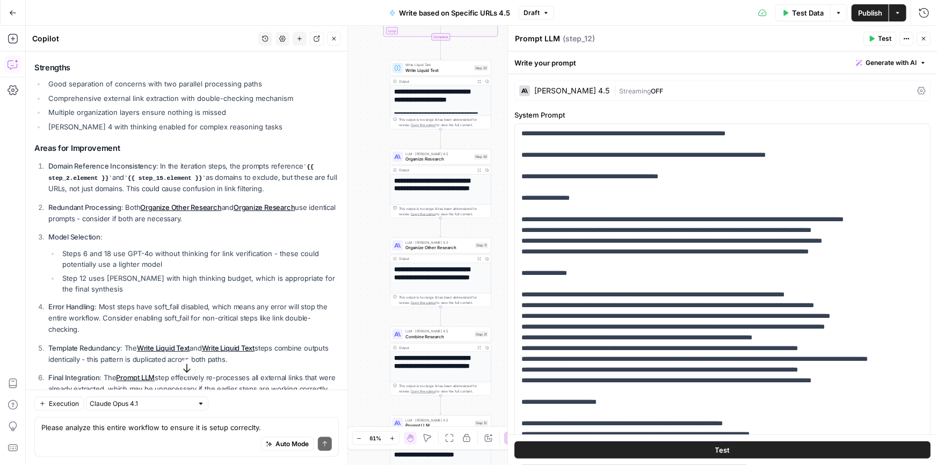
scroll to position [562, 0]
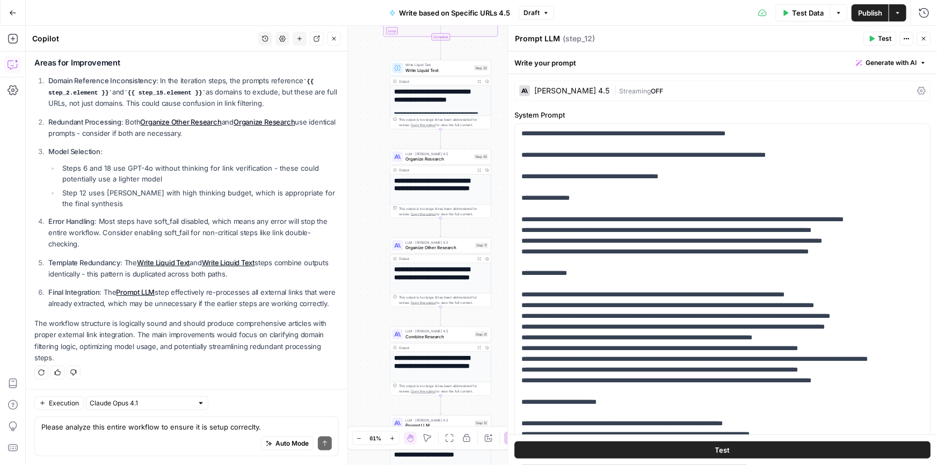
click at [331, 39] on icon "button" at bounding box center [334, 38] width 6 height 6
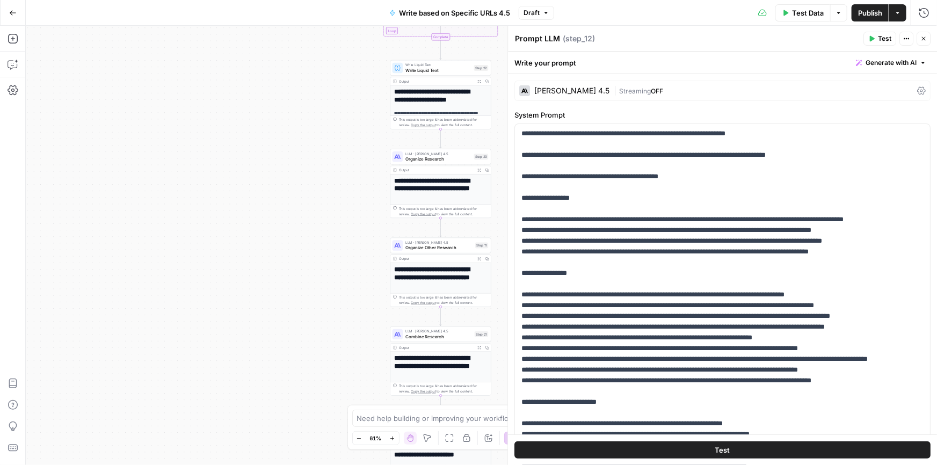
click at [505, 11] on span "Write based on Specific URLs 4.5" at bounding box center [454, 13] width 111 height 11
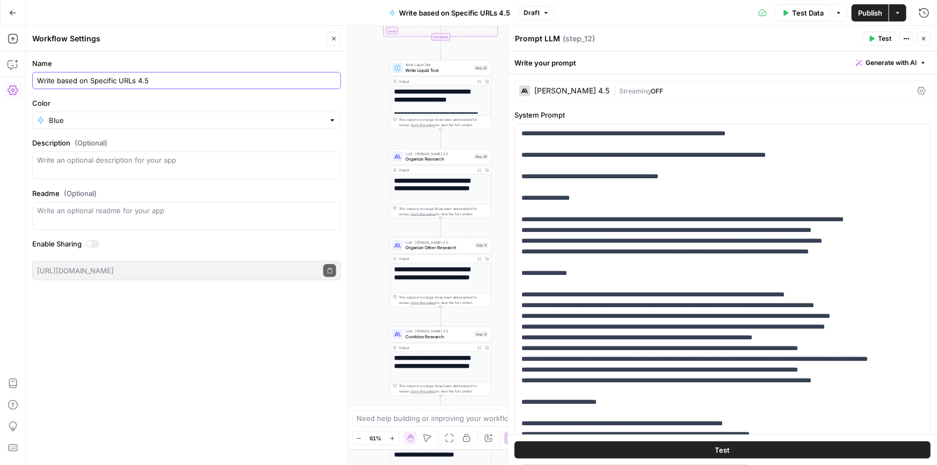
click at [172, 79] on input "Write based on Specific URLs 4.5" at bounding box center [186, 80] width 299 height 11
type input "Write based on Specific URLs 4.5 [DATE]"
click at [333, 41] on icon "button" at bounding box center [334, 38] width 6 height 6
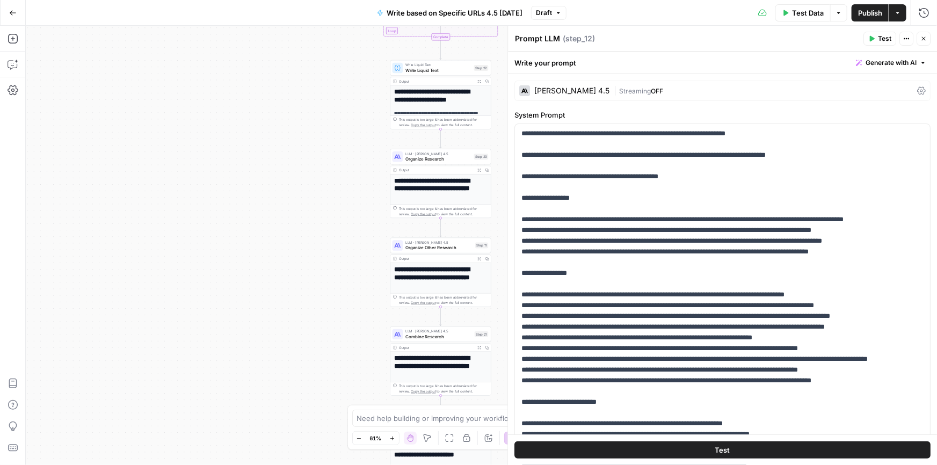
click at [860, 11] on span "Publish" at bounding box center [870, 13] width 24 height 11
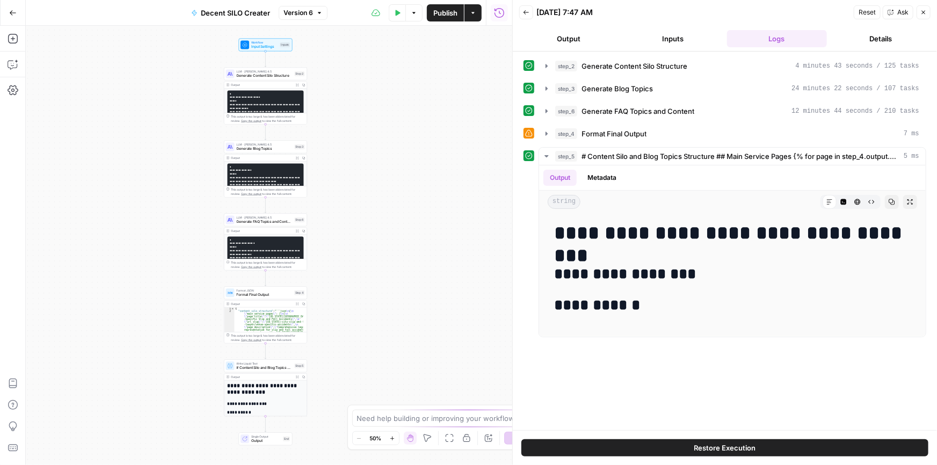
click at [217, 166] on div "Workflow Input Settings Inputs LLM · [PERSON_NAME] 4.5 Generate Content Silo St…" at bounding box center [269, 245] width 486 height 439
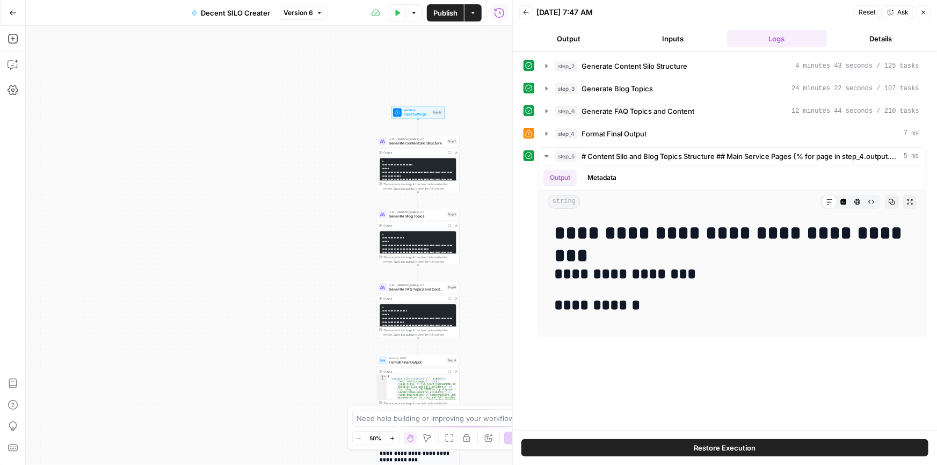
drag, startPoint x: 158, startPoint y: 141, endPoint x: 209, endPoint y: 167, distance: 56.7
click at [209, 167] on div "Workflow Input Settings Inputs LLM · [PERSON_NAME] 4.5 Generate Content Silo St…" at bounding box center [269, 245] width 486 height 439
click at [10, 62] on icon "button" at bounding box center [13, 64] width 11 height 11
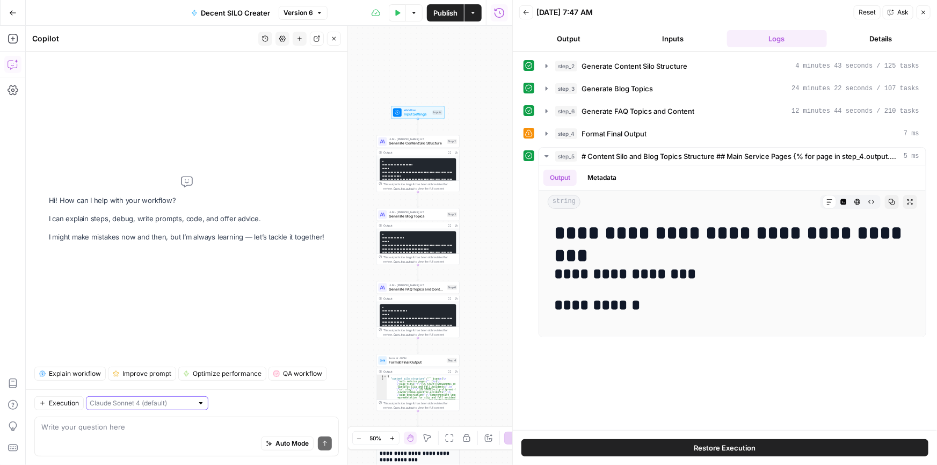
click at [148, 401] on input "text" at bounding box center [141, 403] width 103 height 11
click at [134, 368] on span "[PERSON_NAME] 4.5" at bounding box center [135, 365] width 82 height 11
type input "[PERSON_NAME] 4.5"
click at [121, 431] on textarea at bounding box center [186, 426] width 290 height 11
type textarea "b"
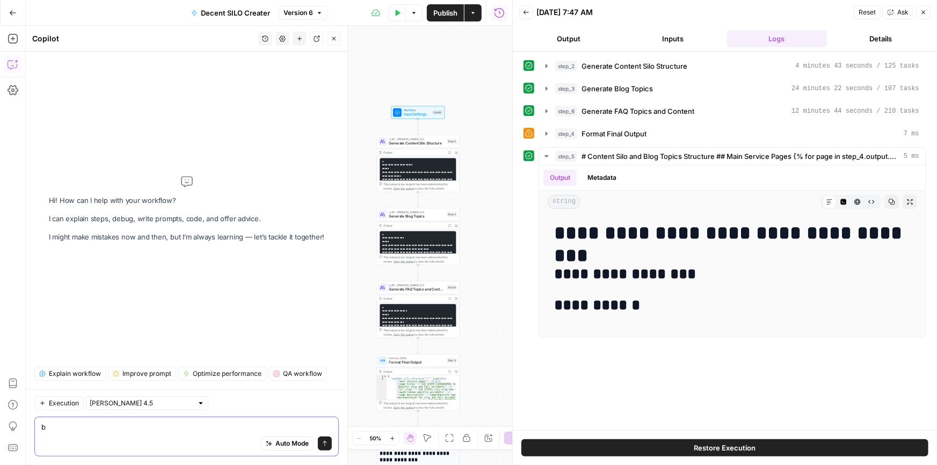
click at [161, 431] on textarea "b" at bounding box center [186, 426] width 290 height 11
paste textarea "Please analyze this entire workflow to ensure it is setup correclty."
type textarea "Please analyze this entire workflow to ensure it is setup correclty."
click at [197, 400] on div at bounding box center [201, 403] width 8 height 8
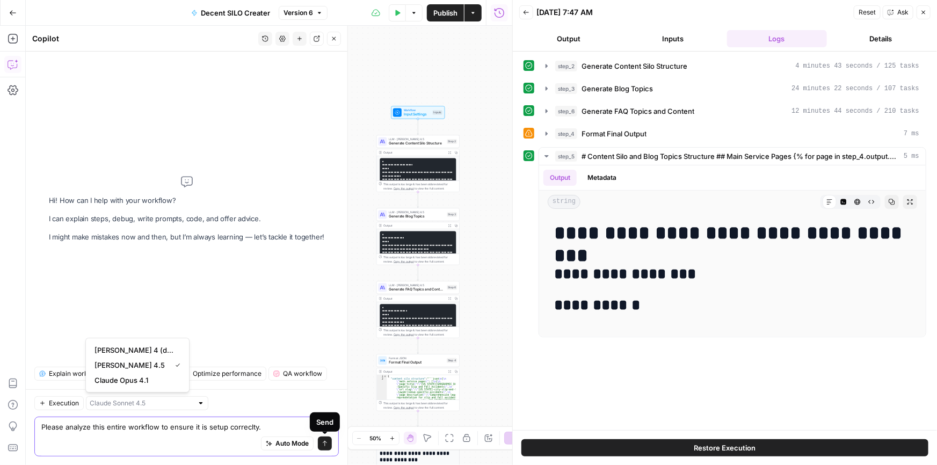
type input "[PERSON_NAME] 4.5"
click at [331, 446] on button "Send" at bounding box center [325, 443] width 14 height 14
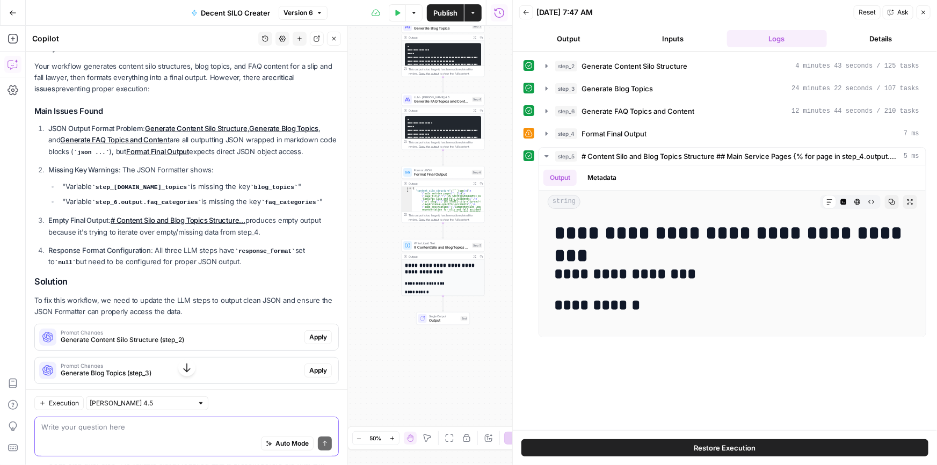
scroll to position [228, 0]
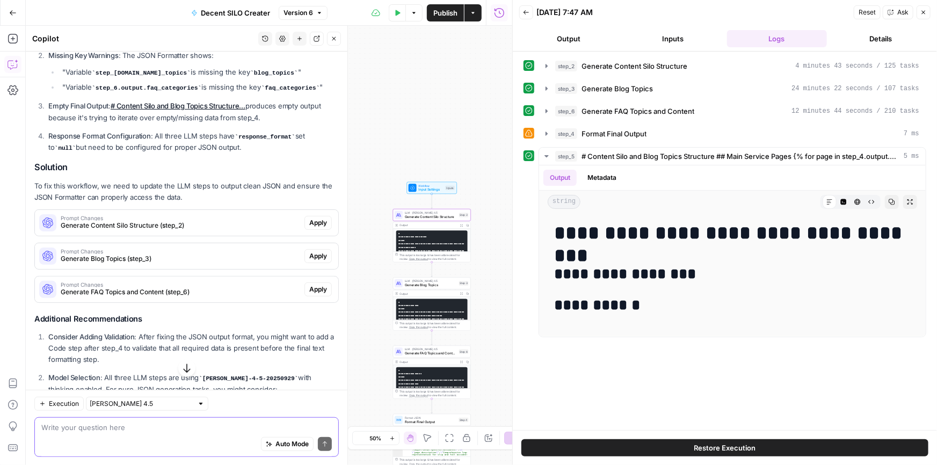
click at [309, 219] on span "Apply" at bounding box center [318, 223] width 18 height 10
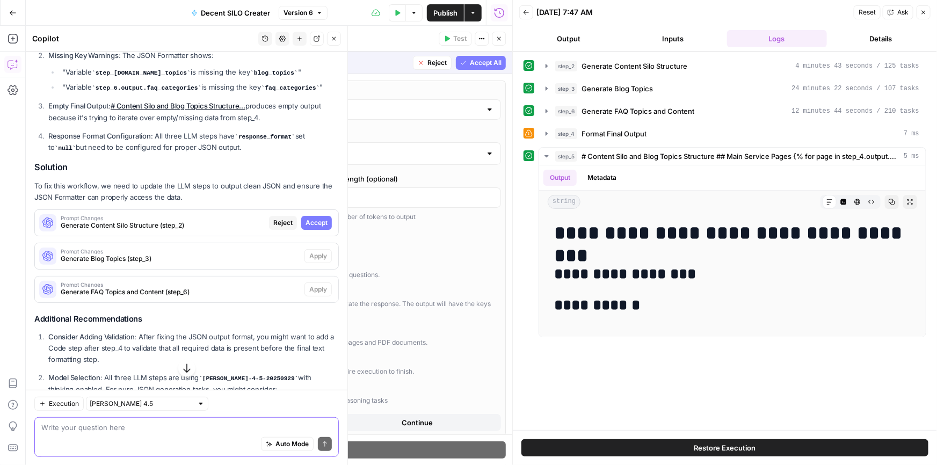
click at [318, 220] on span "Accept" at bounding box center [316, 223] width 22 height 10
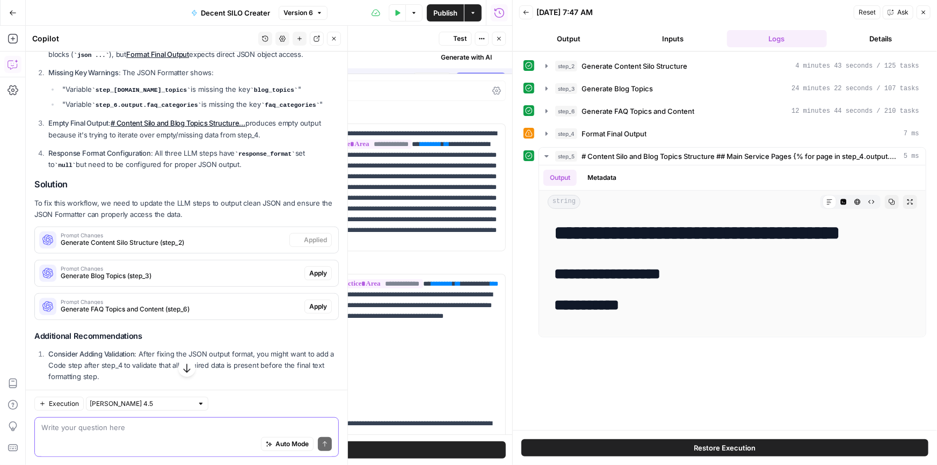
scroll to position [245, 0]
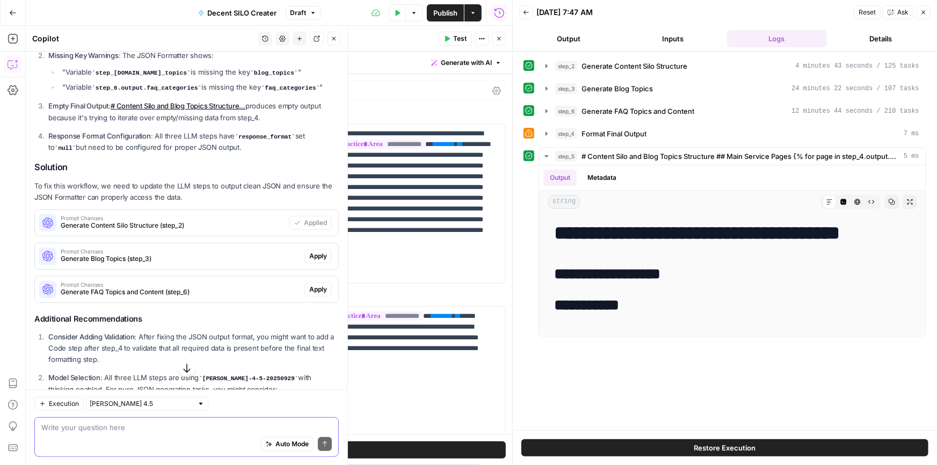
click at [309, 253] on span "Apply" at bounding box center [318, 256] width 18 height 10
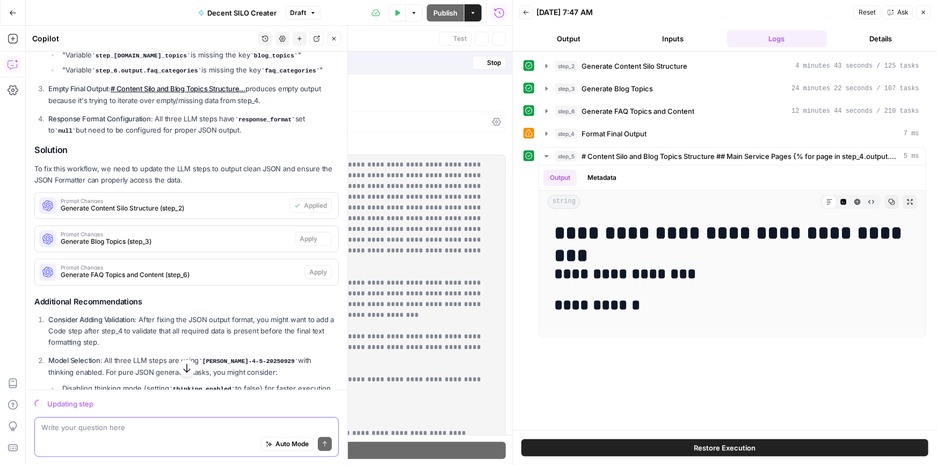
scroll to position [228, 0]
